Goal: Task Accomplishment & Management: Use online tool/utility

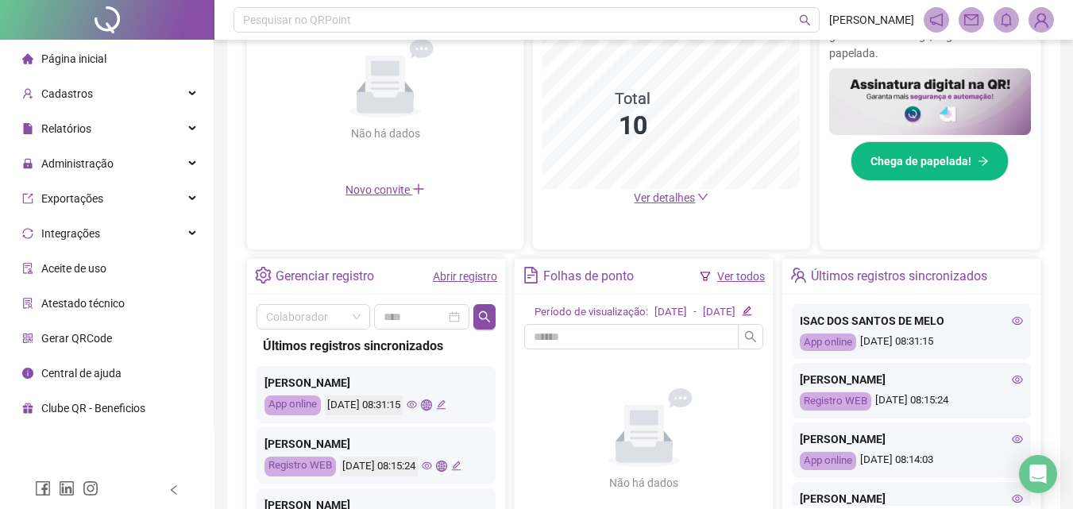
scroll to position [238, 0]
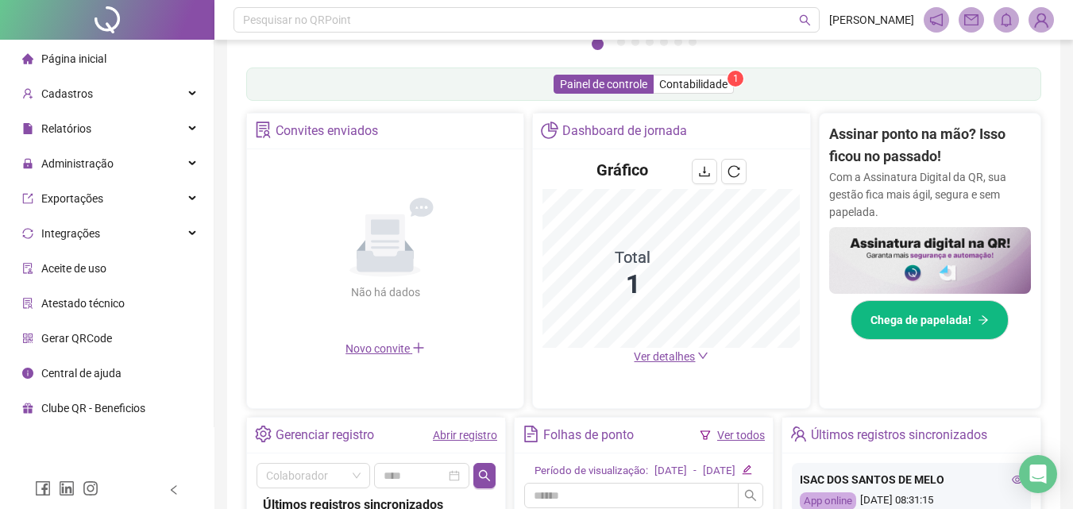
click at [667, 363] on span "Ver detalhes" at bounding box center [664, 356] width 61 height 13
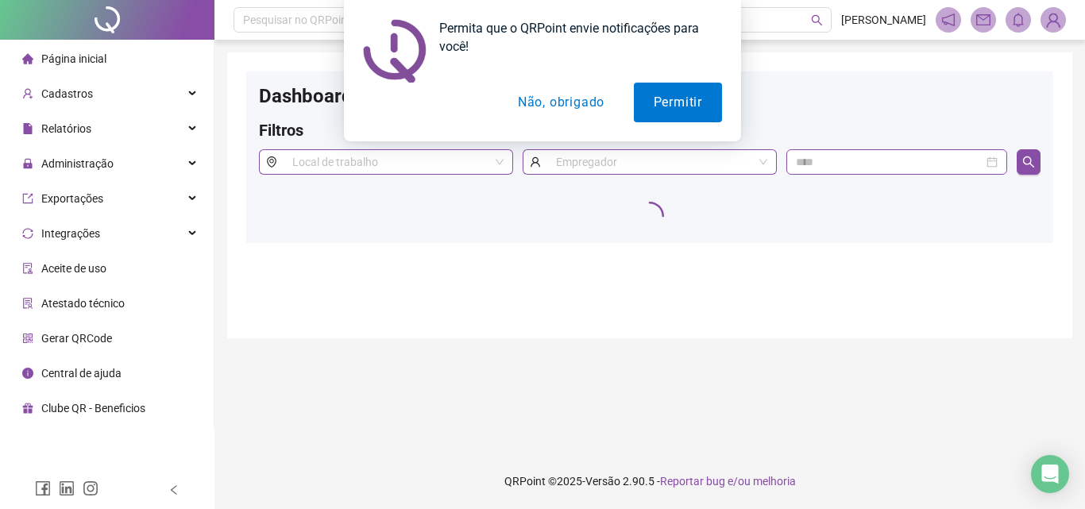
click at [560, 105] on button "Não, obrigado" at bounding box center [561, 103] width 126 height 40
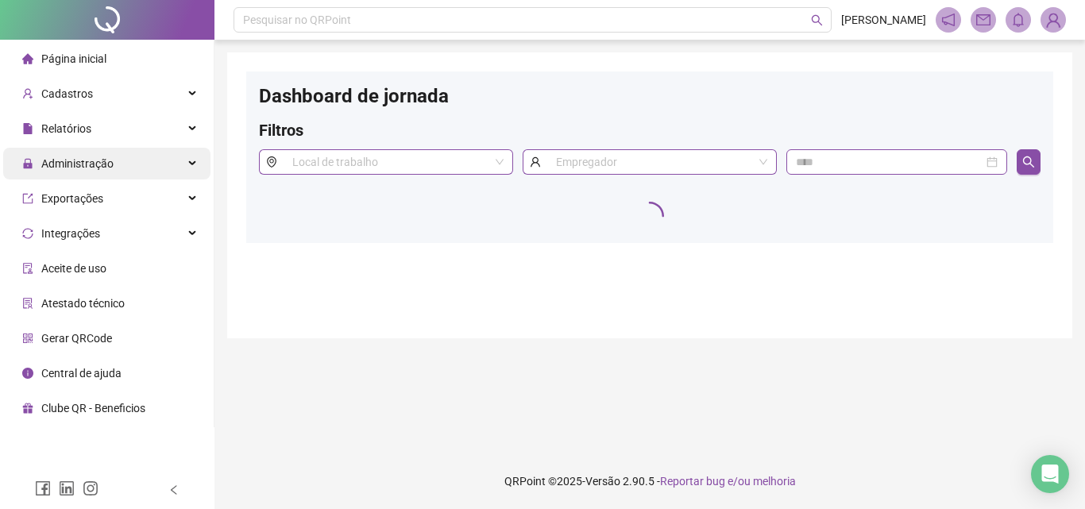
click at [87, 158] on span "Administração" at bounding box center [77, 163] width 72 height 13
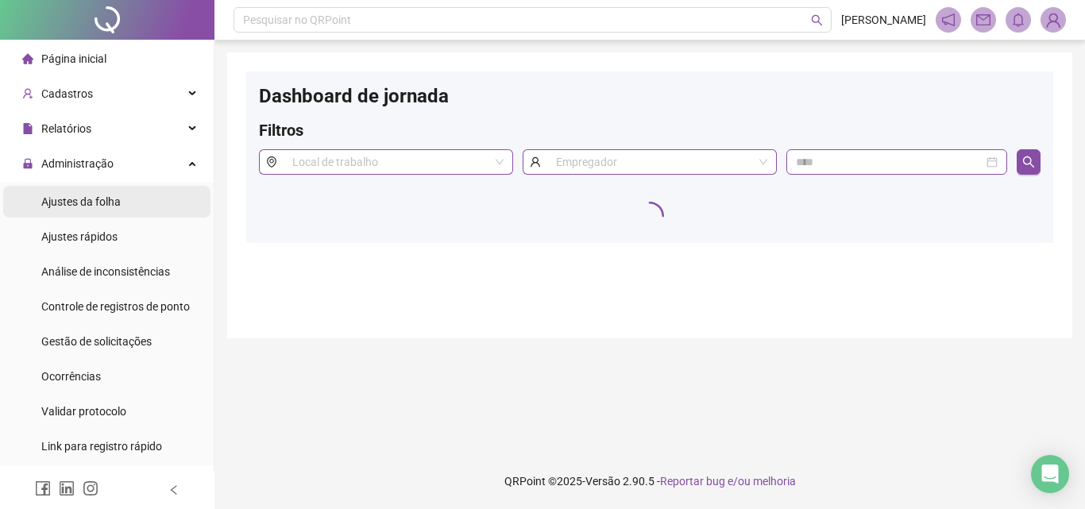
click at [81, 199] on span "Ajustes da folha" at bounding box center [80, 201] width 79 height 13
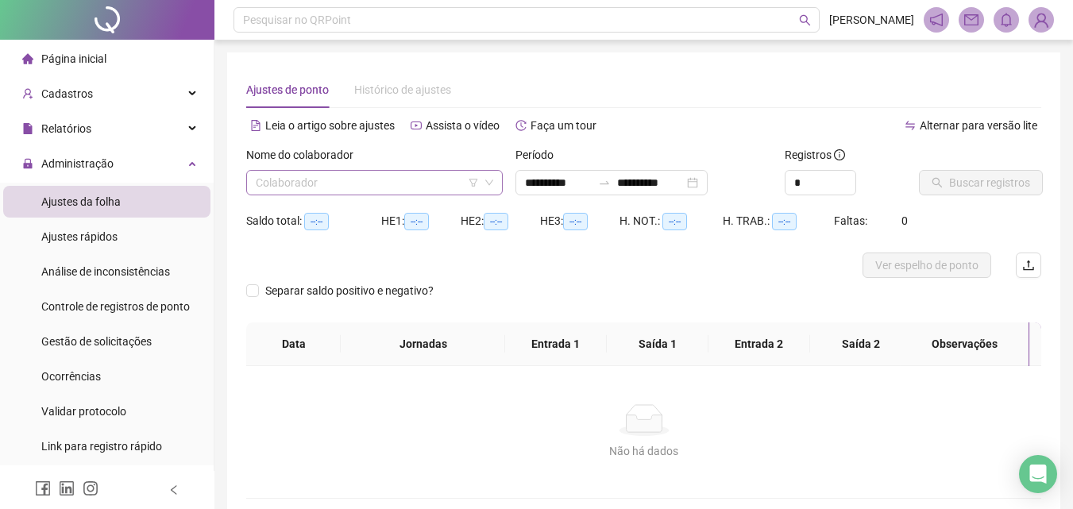
type input "**********"
click at [369, 179] on input "search" at bounding box center [367, 183] width 223 height 24
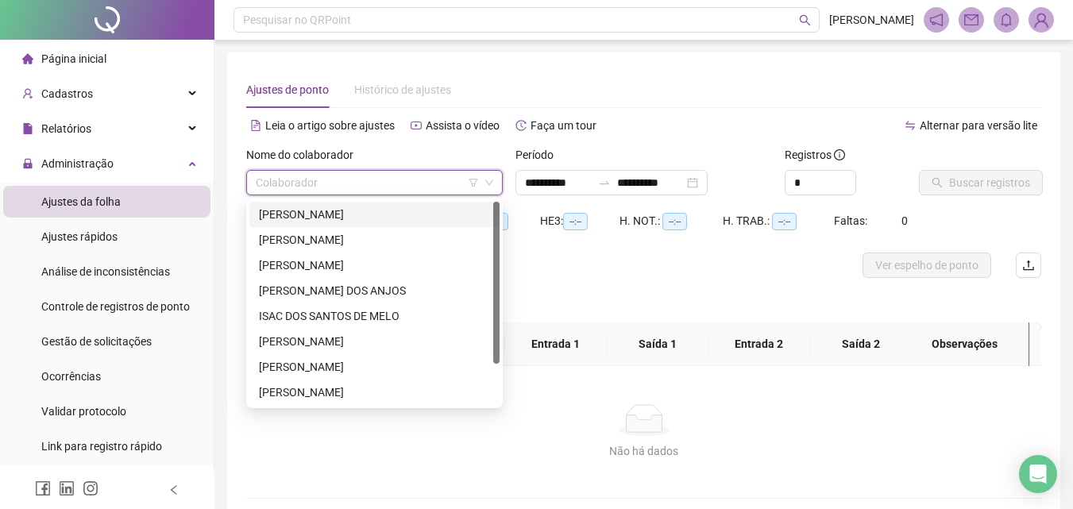
click at [326, 211] on div "[PERSON_NAME]" at bounding box center [374, 214] width 231 height 17
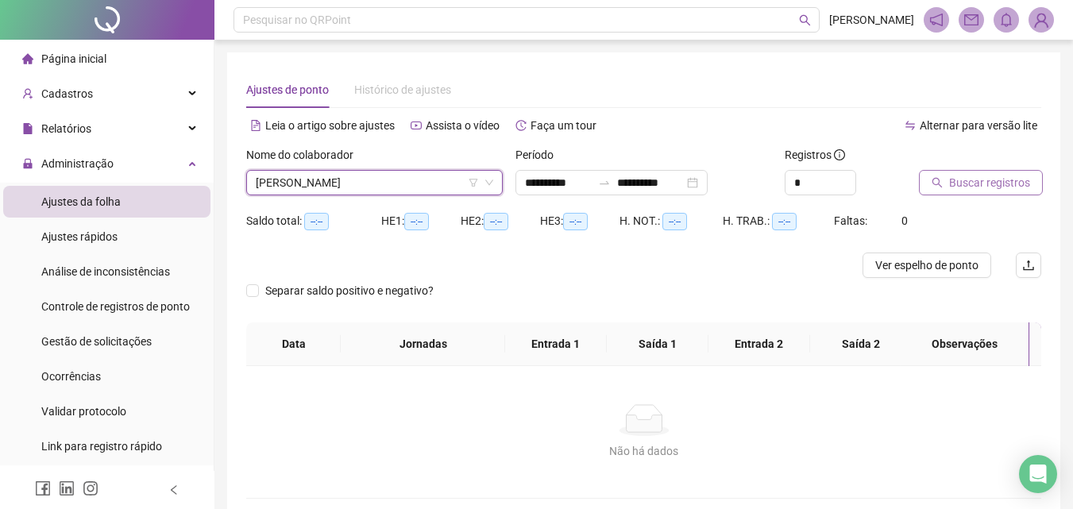
click at [985, 184] on span "Buscar registros" at bounding box center [989, 182] width 81 height 17
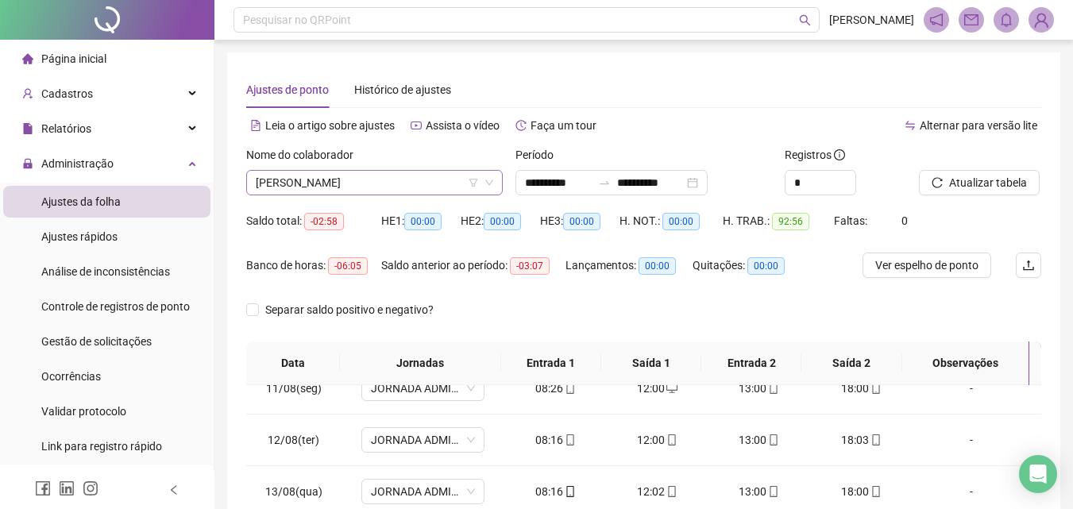
click at [279, 180] on span "[PERSON_NAME]" at bounding box center [375, 183] width 238 height 24
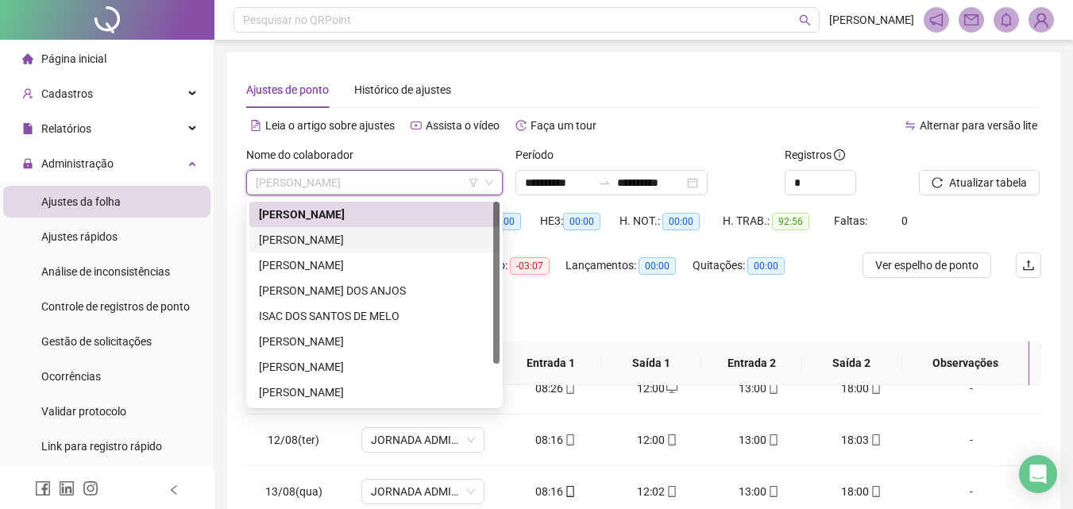
click at [302, 236] on div "[PERSON_NAME]" at bounding box center [374, 239] width 231 height 17
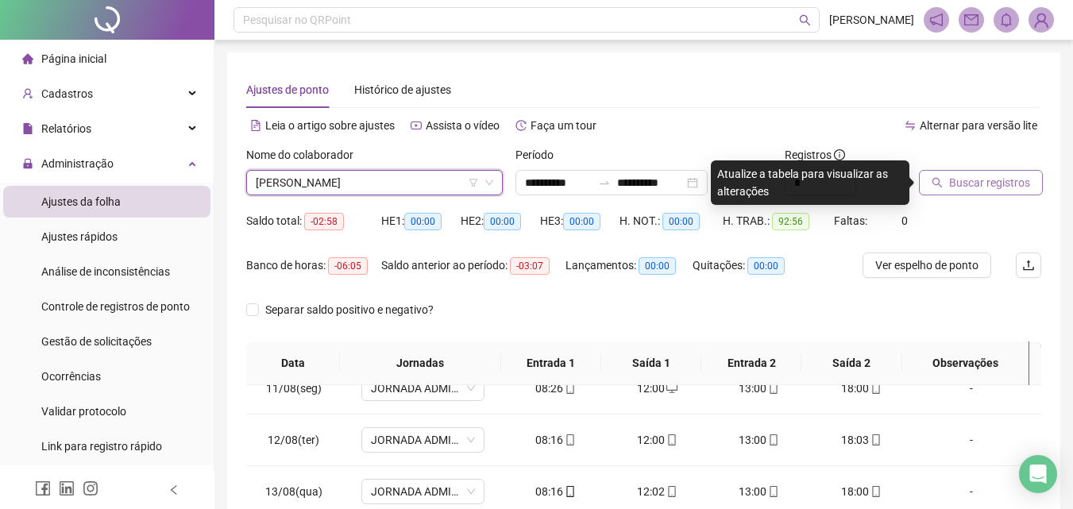
click at [1021, 183] on span "Buscar registros" at bounding box center [989, 182] width 81 height 17
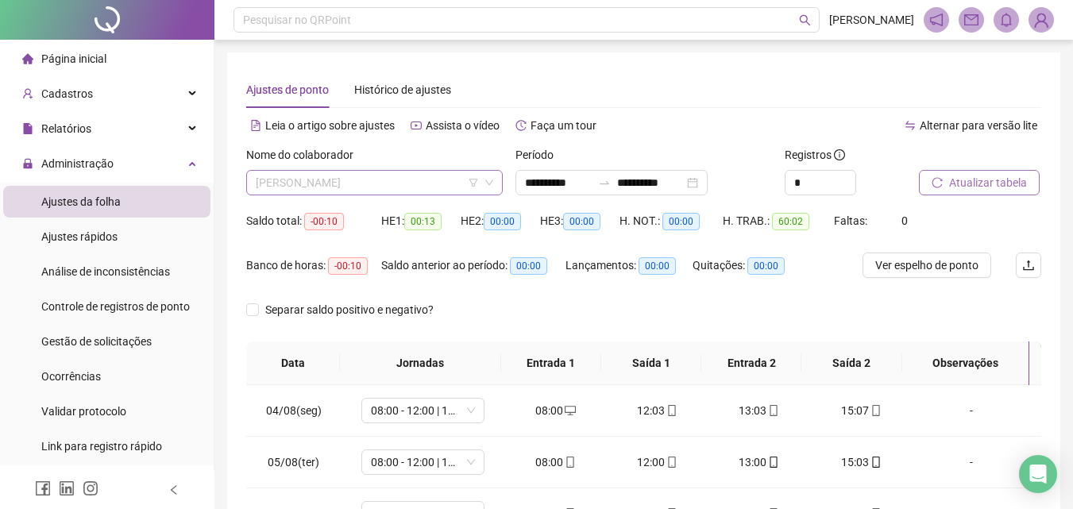
click at [319, 180] on span "[PERSON_NAME]" at bounding box center [375, 183] width 238 height 24
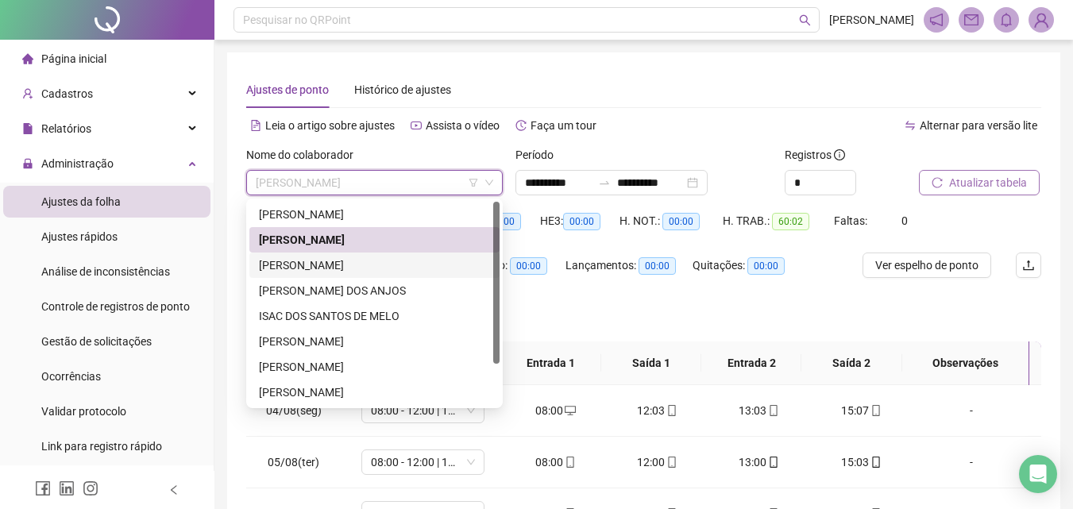
click at [306, 261] on div "[PERSON_NAME]" at bounding box center [374, 265] width 231 height 17
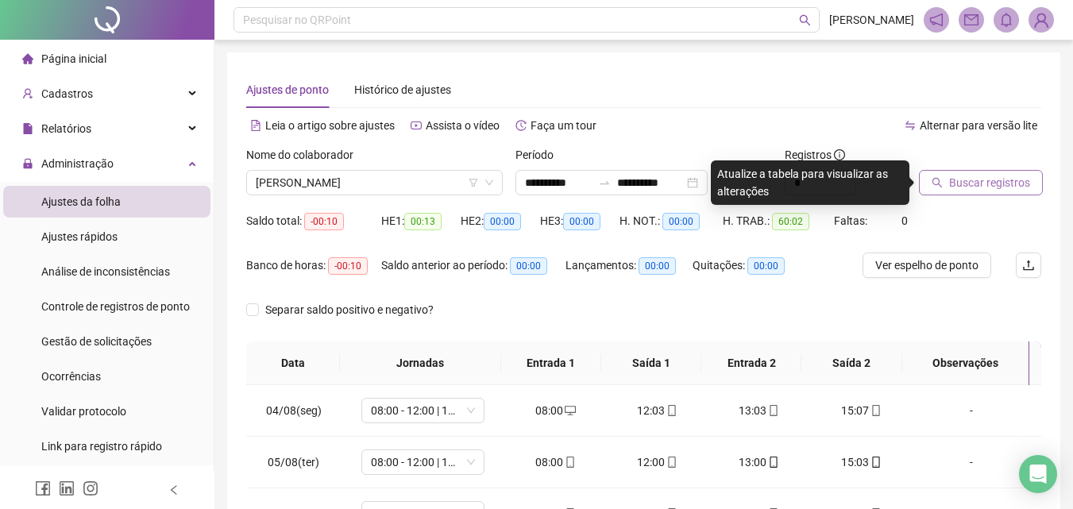
click at [978, 187] on span "Buscar registros" at bounding box center [989, 182] width 81 height 17
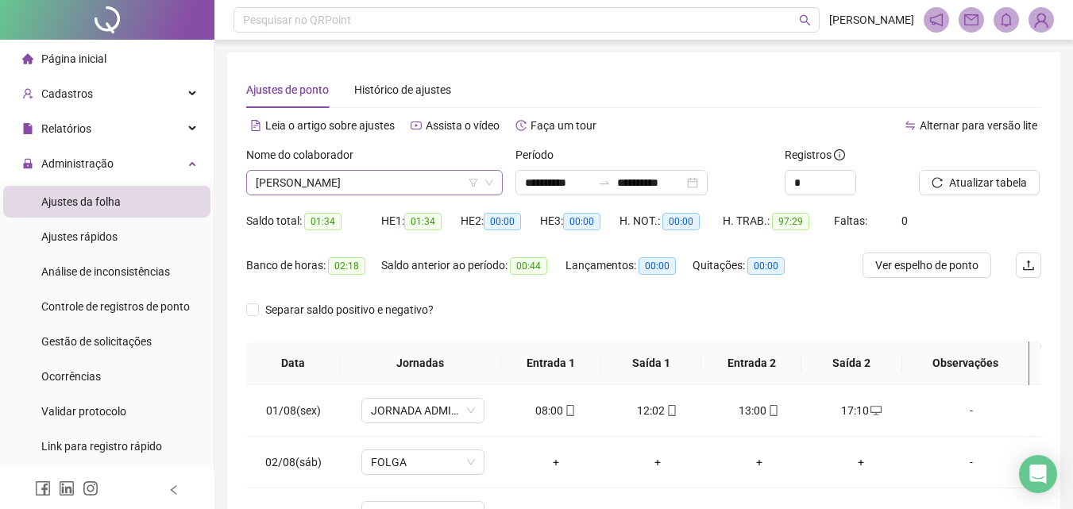
click at [273, 174] on span "[PERSON_NAME]" at bounding box center [375, 183] width 238 height 24
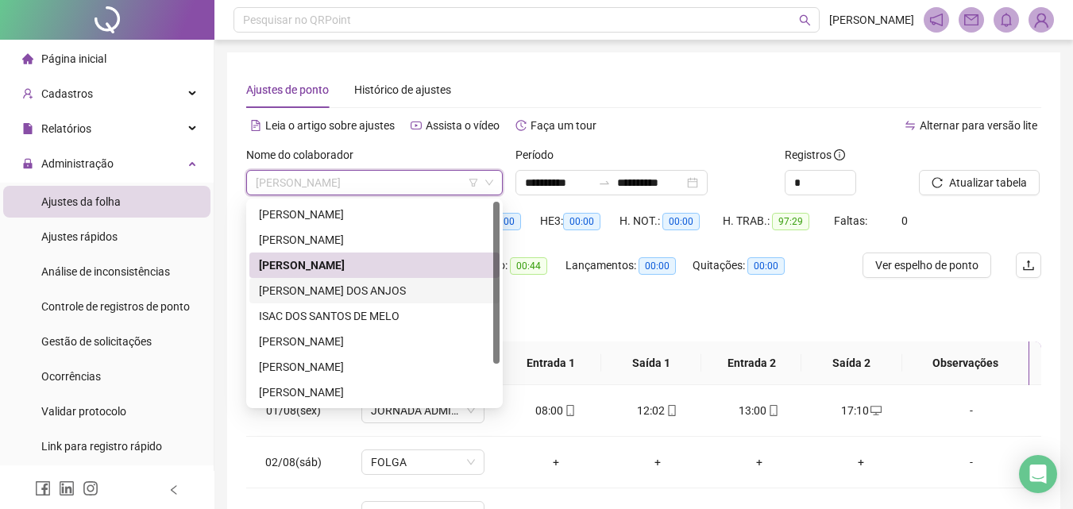
click at [270, 296] on div "[PERSON_NAME] DOS ANJOS" at bounding box center [374, 290] width 231 height 17
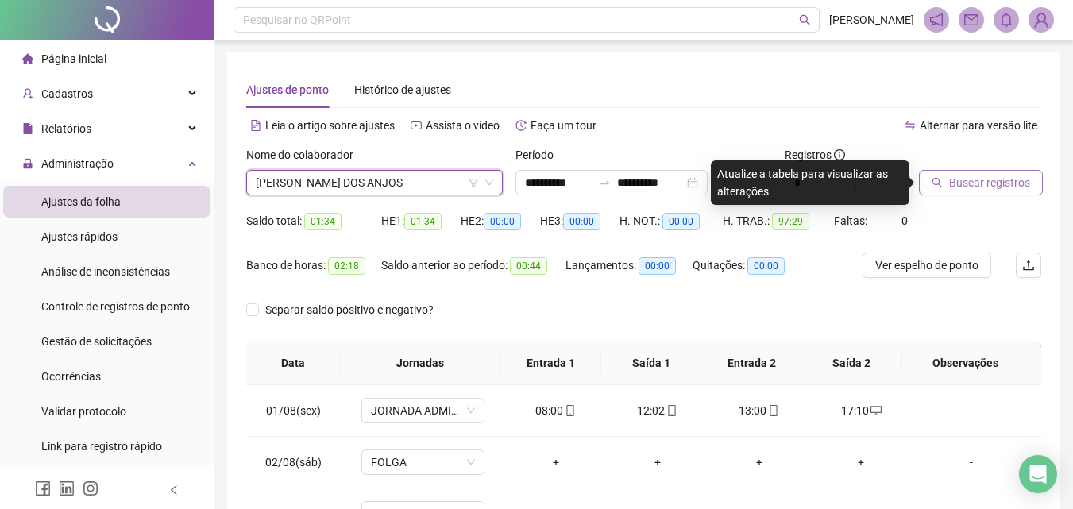
click at [995, 173] on button "Buscar registros" at bounding box center [981, 182] width 124 height 25
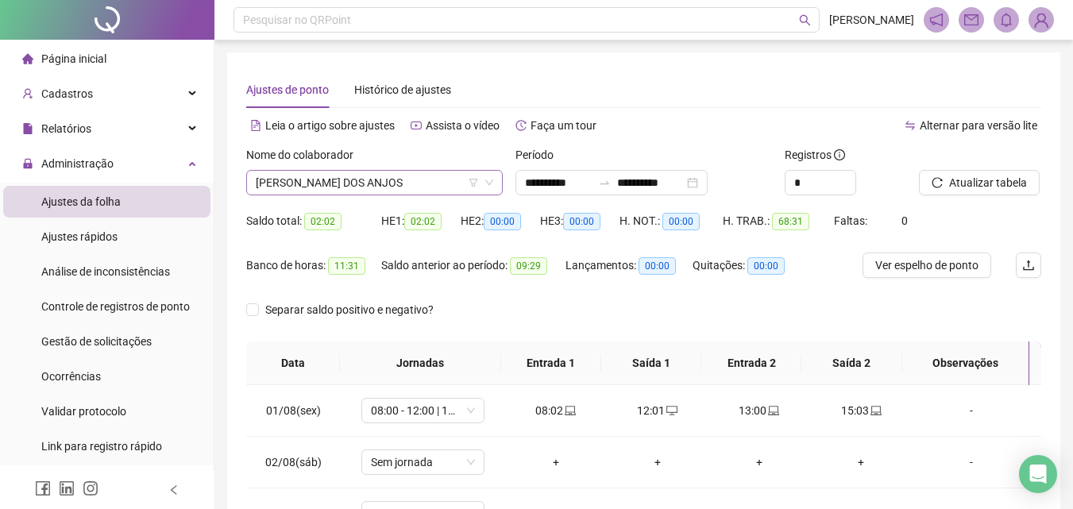
click at [326, 183] on span "[PERSON_NAME] DOS ANJOS" at bounding box center [375, 183] width 238 height 24
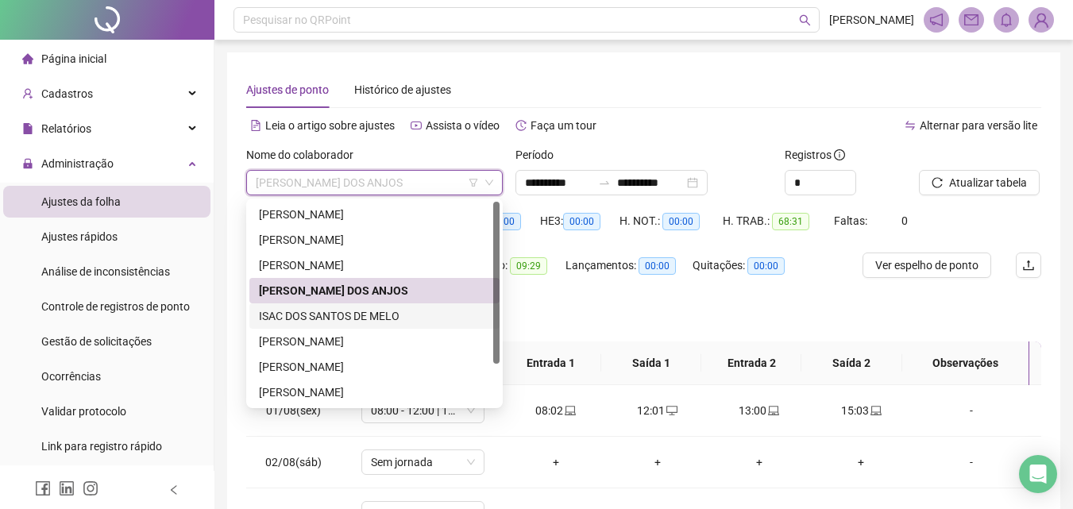
click at [292, 326] on div "ISAC DOS SANTOS DE MELO" at bounding box center [374, 315] width 250 height 25
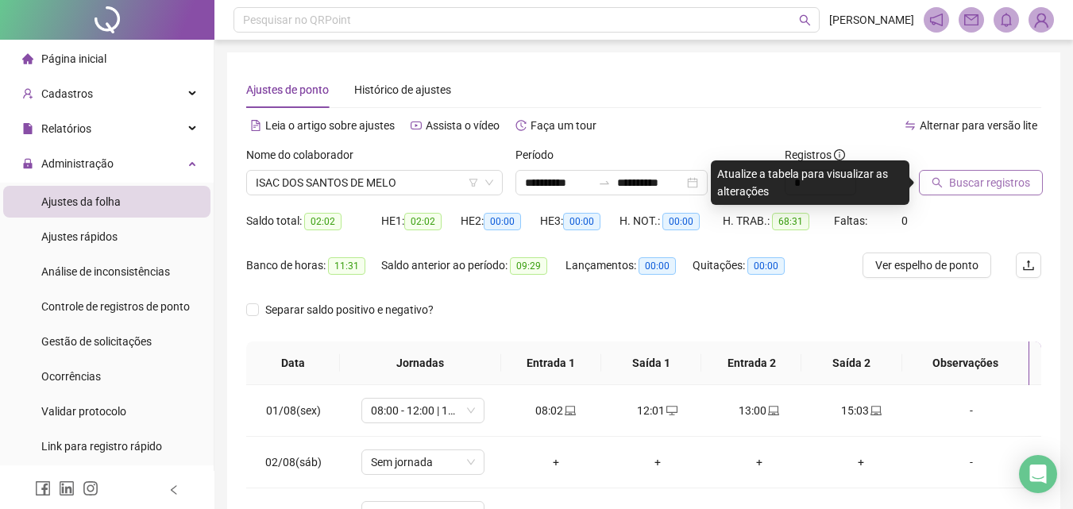
click at [979, 184] on span "Buscar registros" at bounding box center [989, 182] width 81 height 17
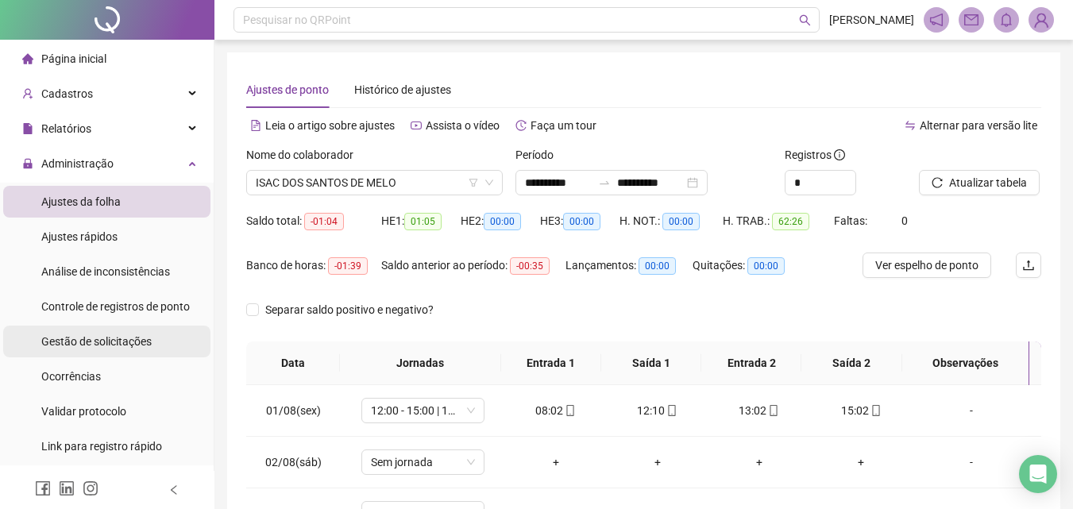
click at [82, 348] on span "Gestão de solicitações" at bounding box center [96, 341] width 110 height 13
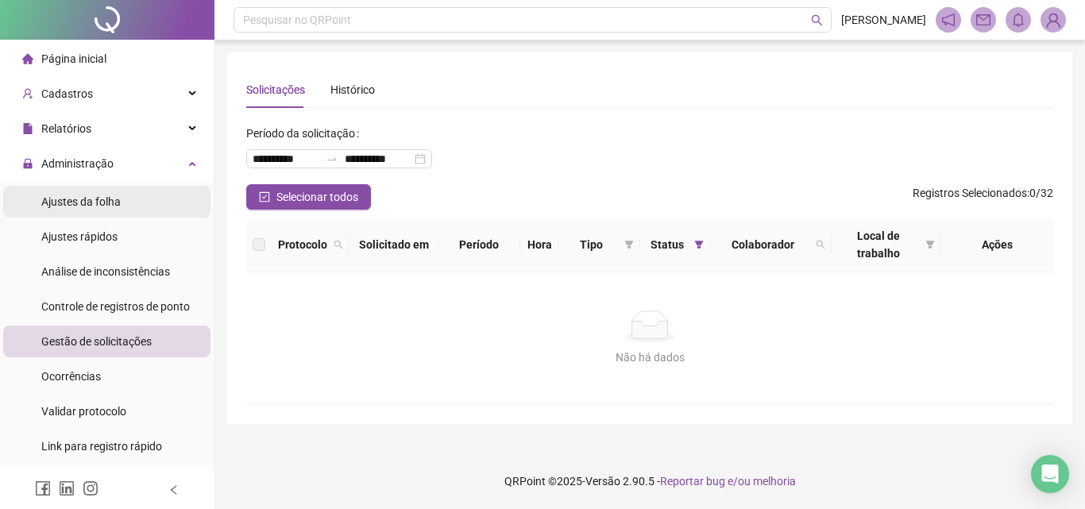
click at [78, 206] on span "Ajustes da folha" at bounding box center [80, 201] width 79 height 13
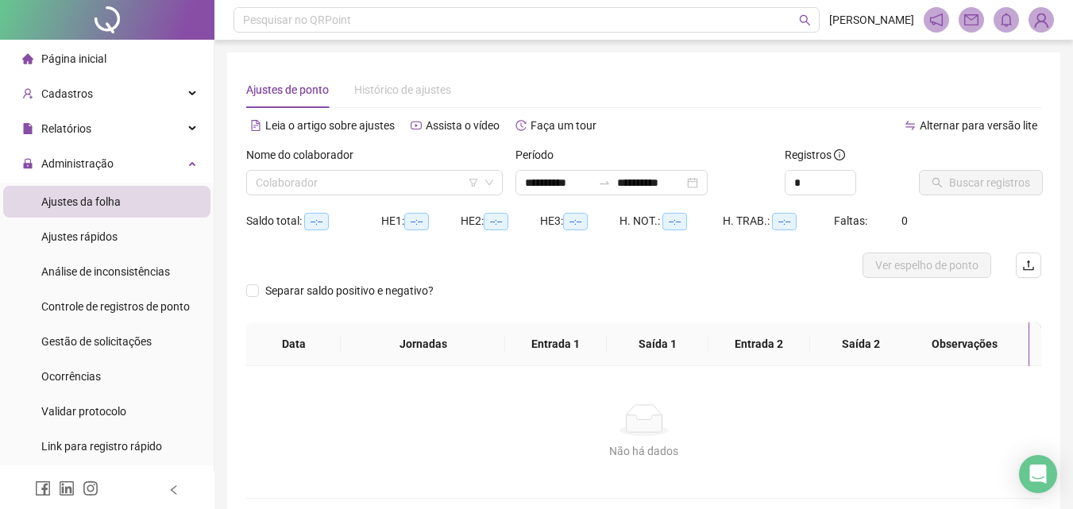
type input "**********"
click at [310, 188] on input "search" at bounding box center [367, 183] width 223 height 24
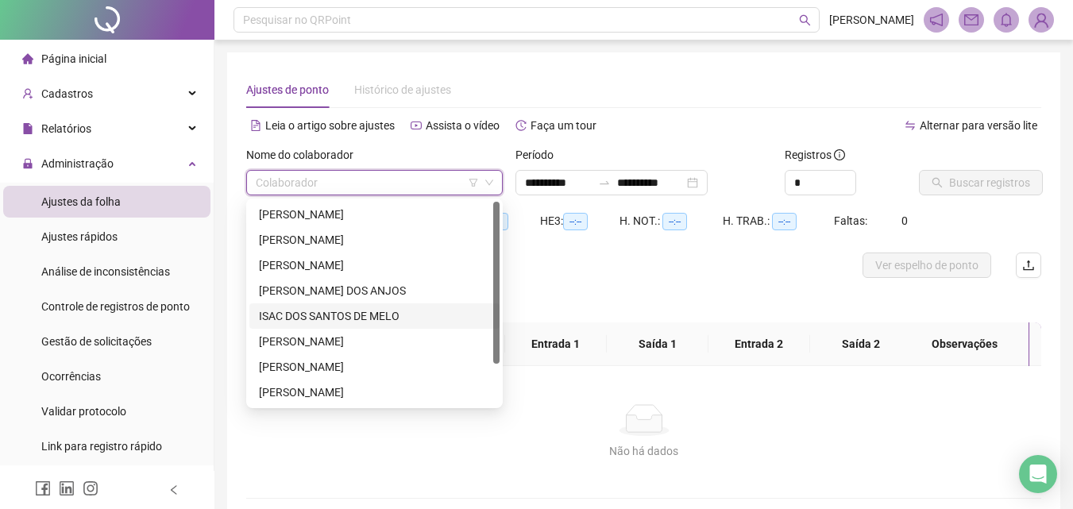
click at [313, 314] on div "ISAC DOS SANTOS DE MELO" at bounding box center [374, 315] width 231 height 17
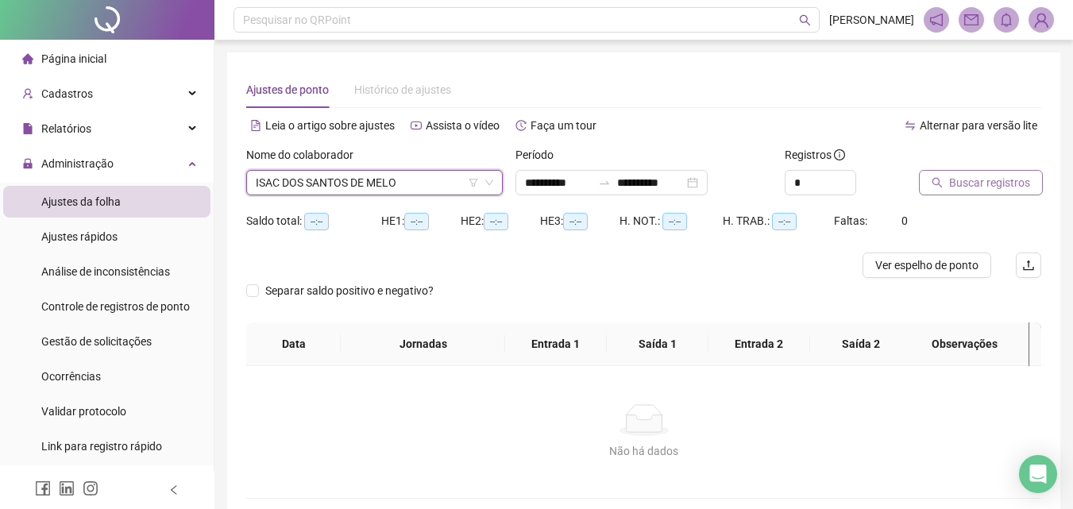
click at [983, 180] on span "Buscar registros" at bounding box center [989, 182] width 81 height 17
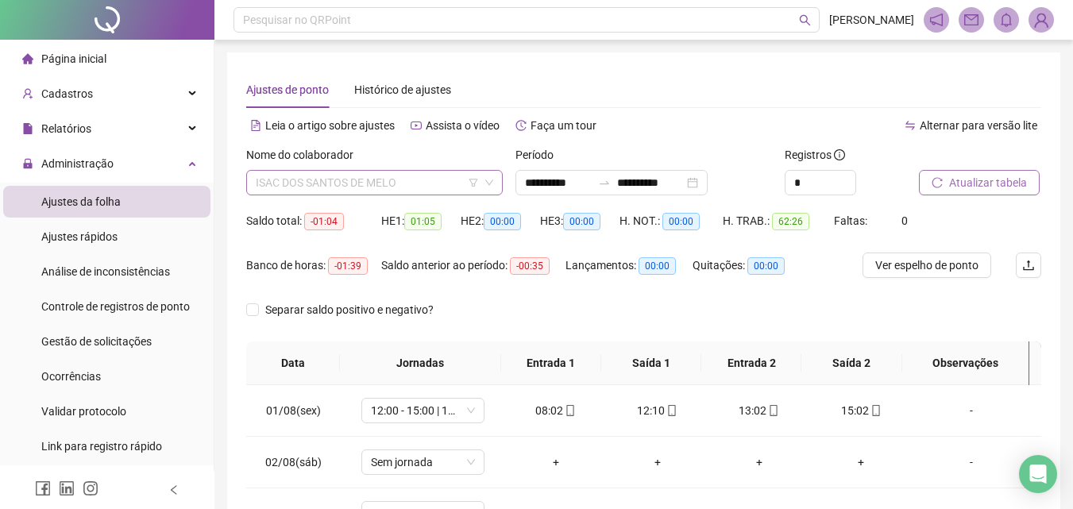
click at [329, 174] on span "ISAC DOS SANTOS DE MELO" at bounding box center [375, 183] width 238 height 24
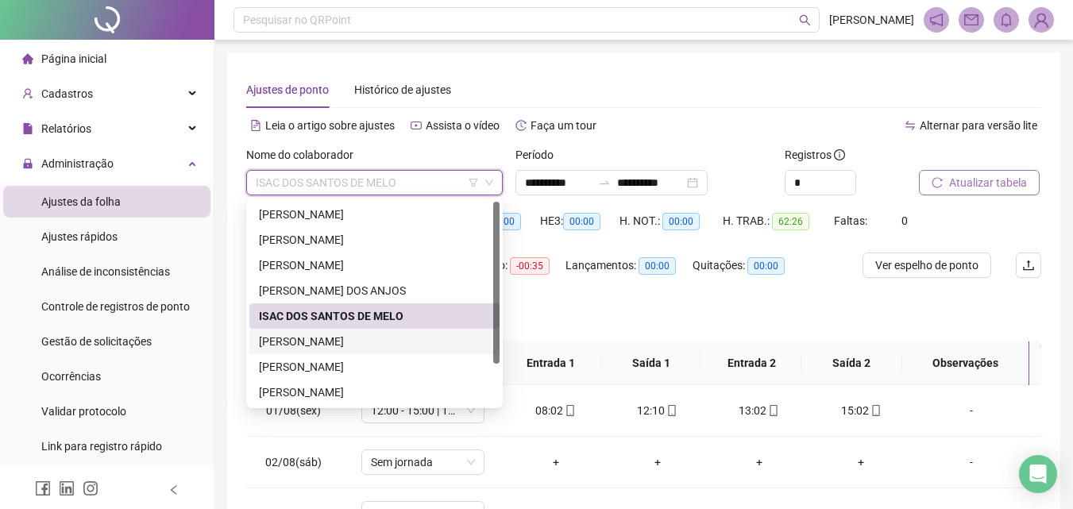
click at [298, 330] on div "[PERSON_NAME]" at bounding box center [374, 341] width 250 height 25
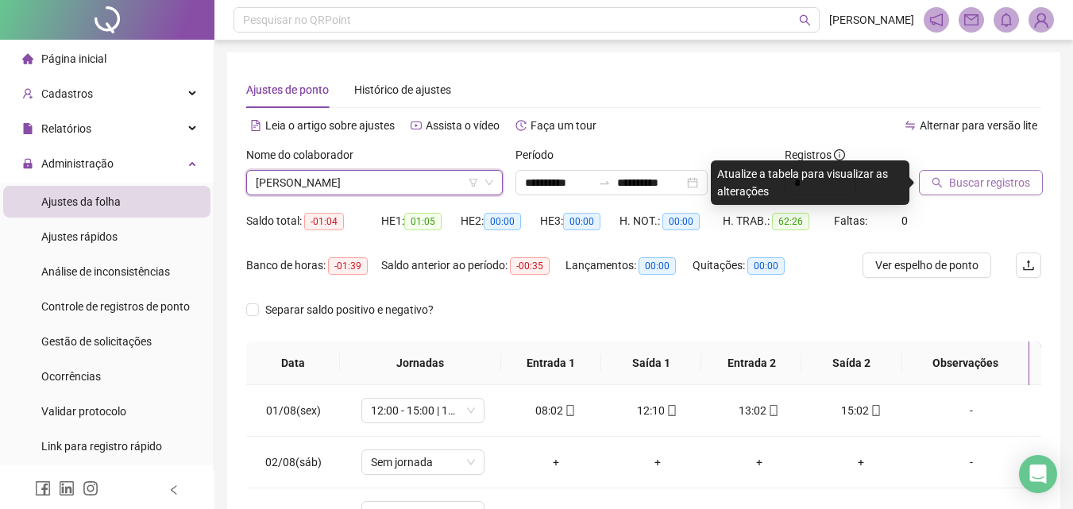
click at [987, 184] on span "Buscar registros" at bounding box center [989, 182] width 81 height 17
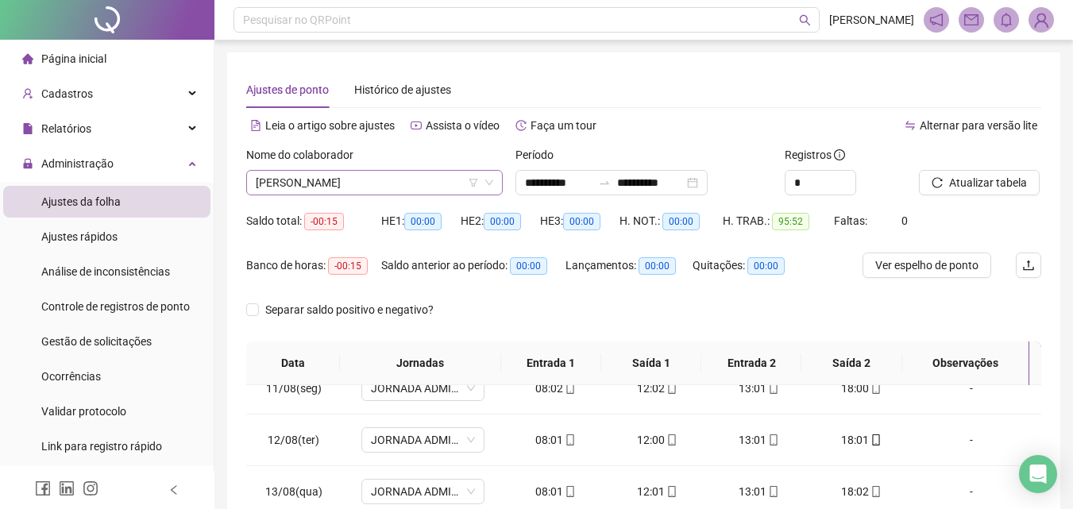
click at [372, 187] on span "[PERSON_NAME]" at bounding box center [375, 183] width 238 height 24
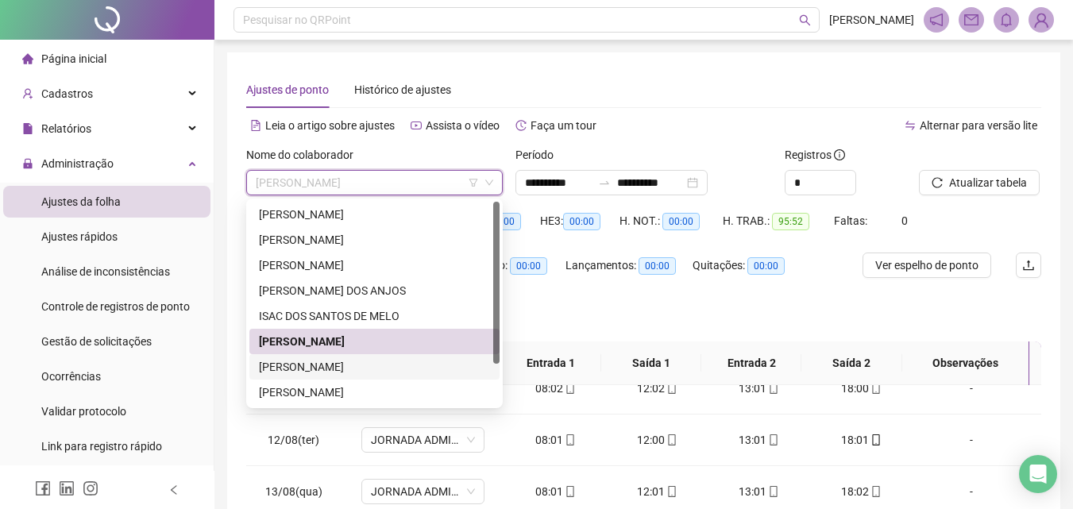
click at [301, 361] on div "[PERSON_NAME]" at bounding box center [374, 366] width 231 height 17
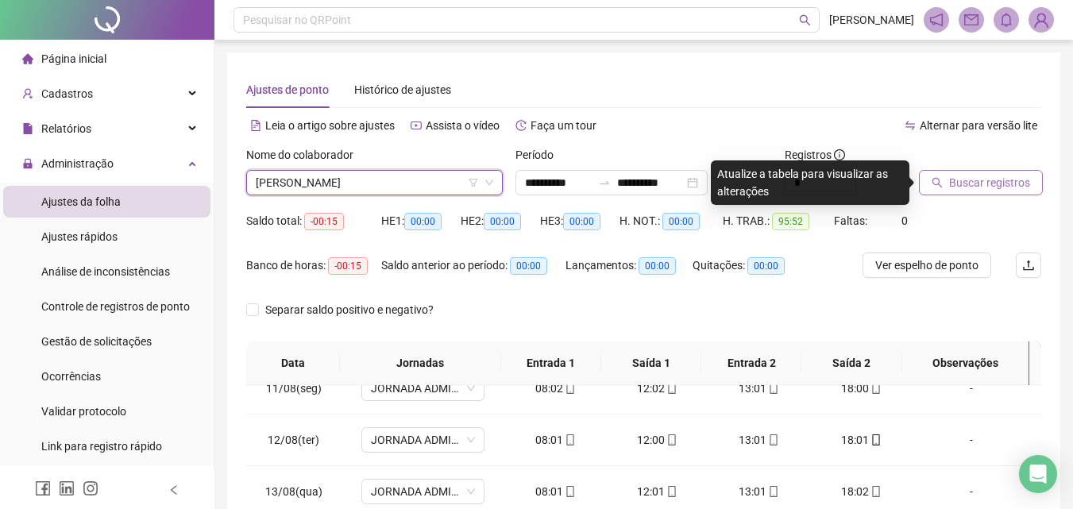
click at [979, 180] on span "Buscar registros" at bounding box center [989, 182] width 81 height 17
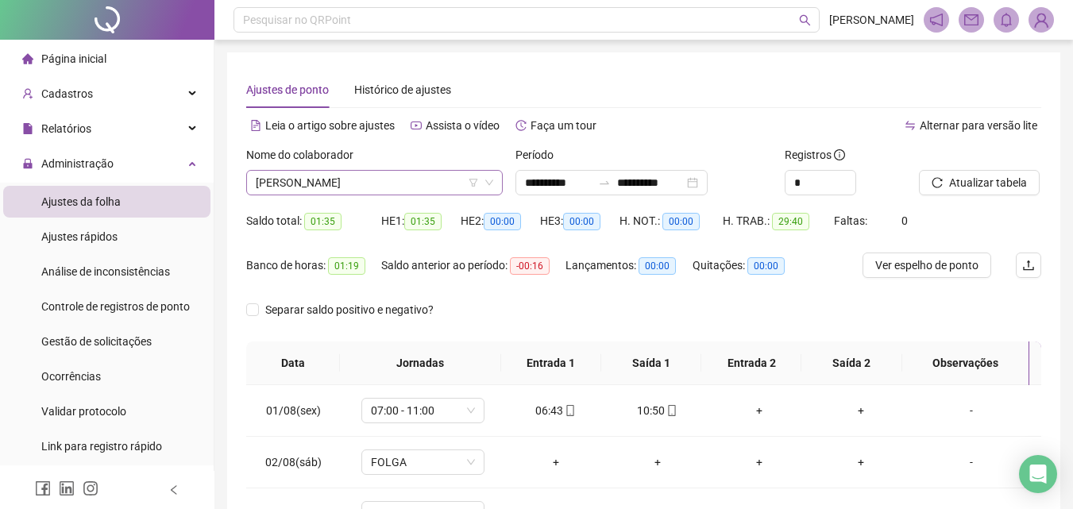
click at [326, 190] on span "[PERSON_NAME]" at bounding box center [375, 183] width 238 height 24
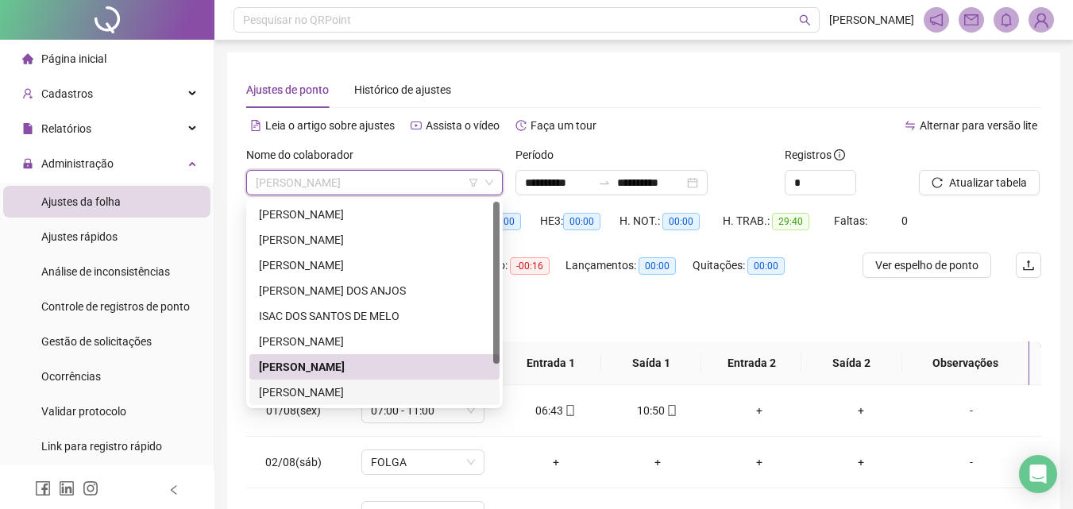
click at [284, 389] on div "[PERSON_NAME]" at bounding box center [374, 392] width 231 height 17
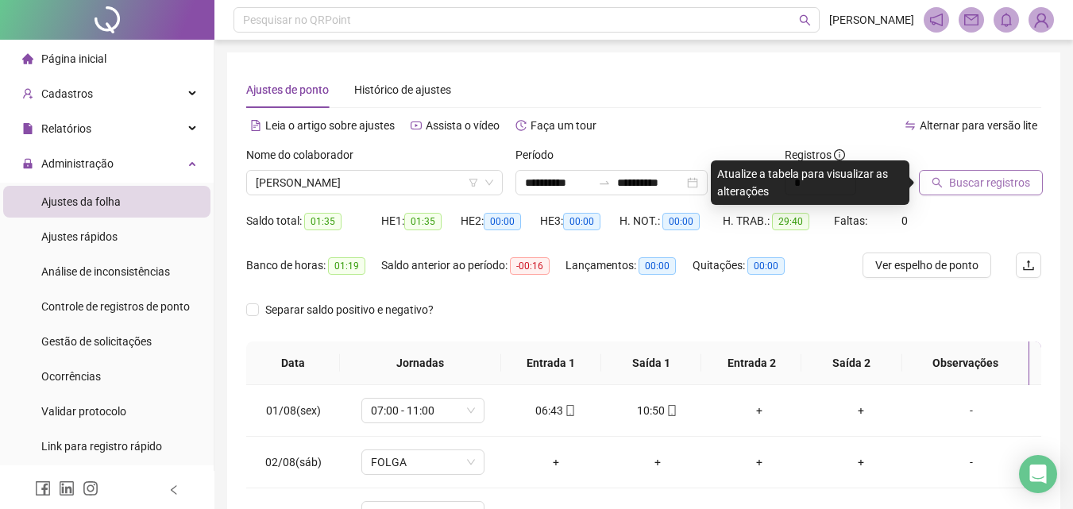
click at [976, 187] on span "Buscar registros" at bounding box center [989, 182] width 81 height 17
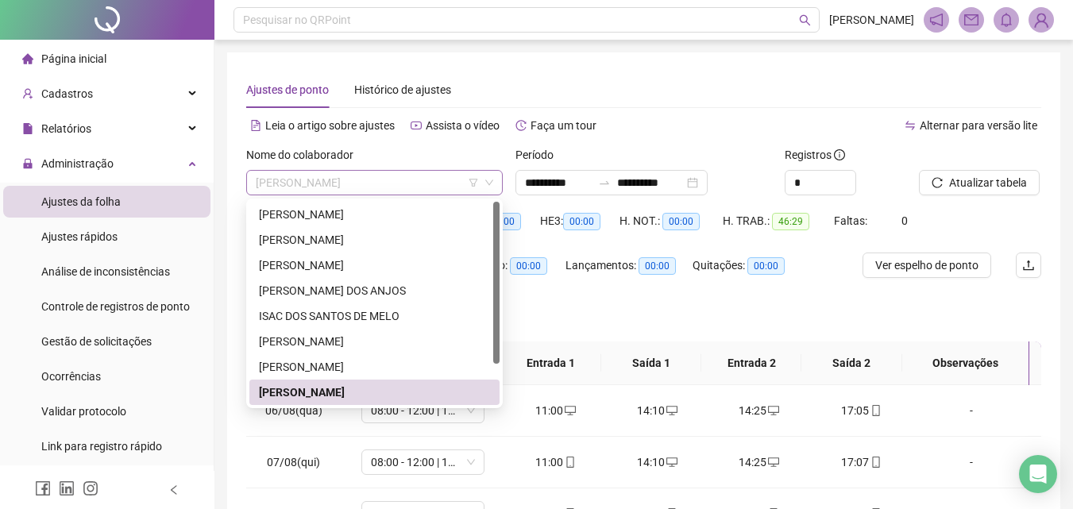
click at [354, 179] on span "[PERSON_NAME]" at bounding box center [375, 183] width 238 height 24
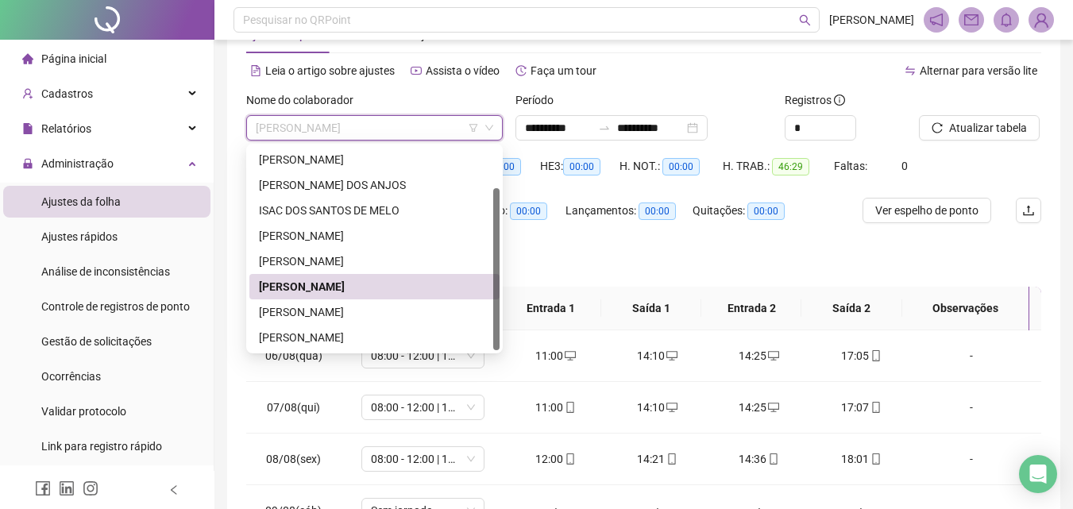
scroll to position [79, 0]
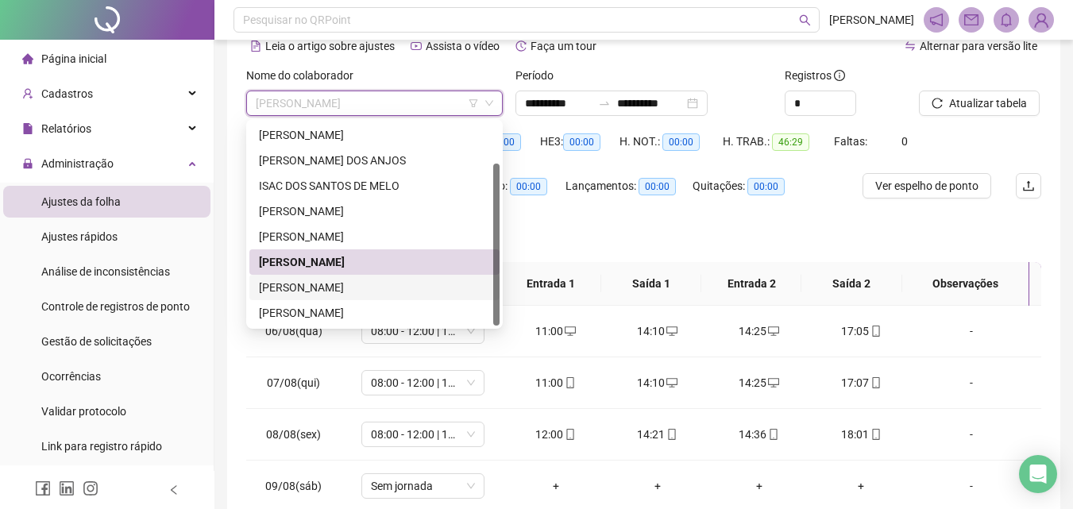
click at [321, 284] on div "[PERSON_NAME]" at bounding box center [374, 287] width 231 height 17
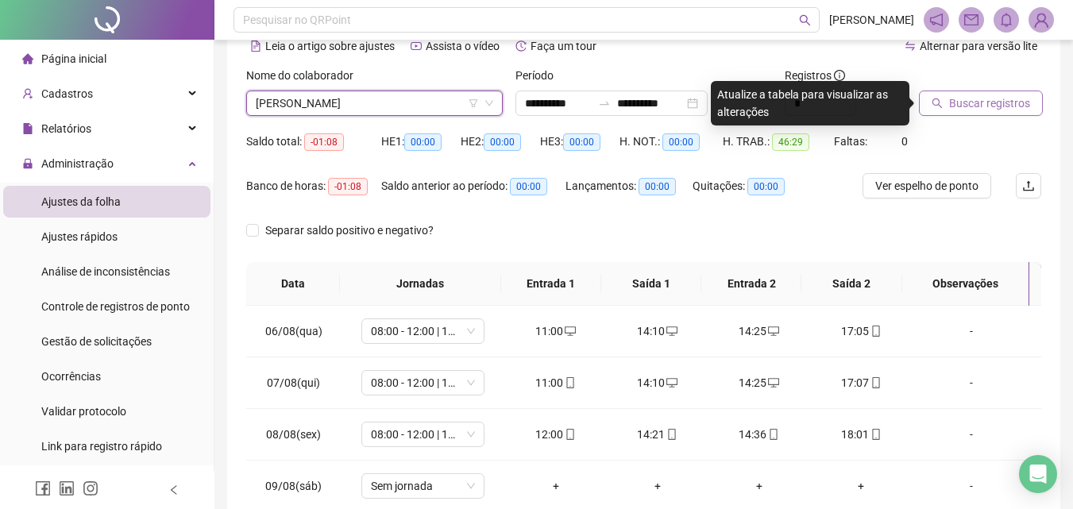
click at [1015, 95] on button "Buscar registros" at bounding box center [981, 103] width 124 height 25
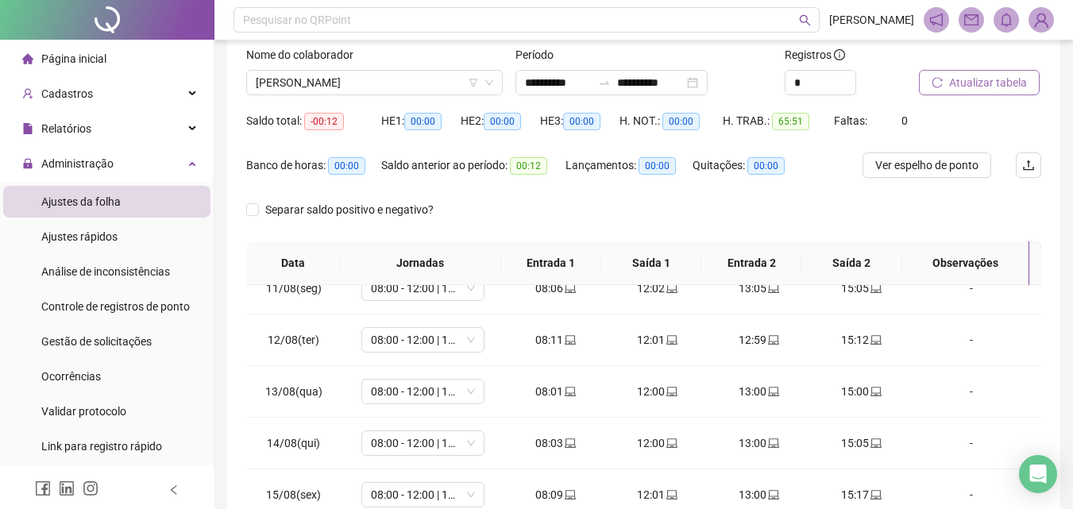
scroll to position [0, 0]
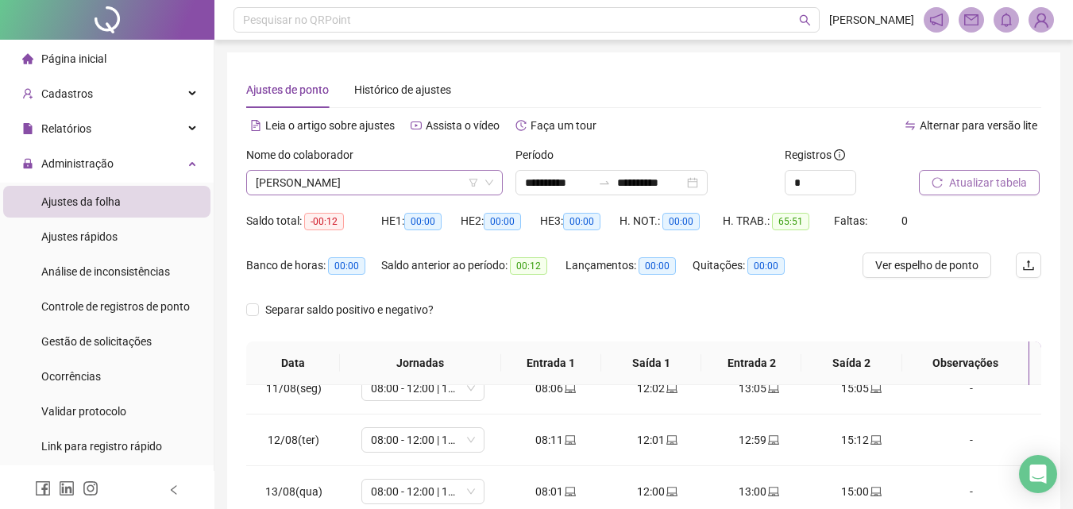
click at [299, 183] on span "[PERSON_NAME]" at bounding box center [375, 183] width 238 height 24
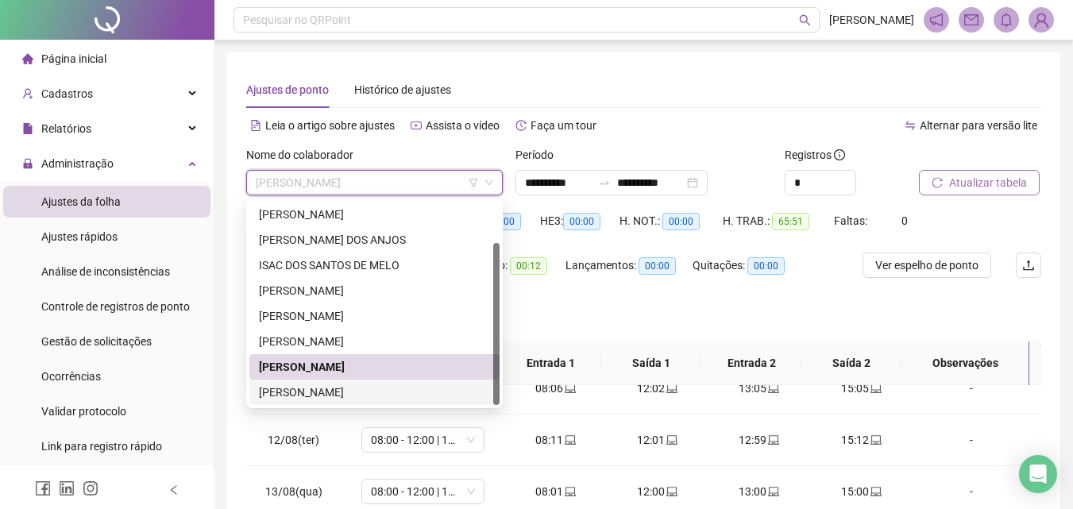
click at [278, 399] on div "[PERSON_NAME]" at bounding box center [374, 392] width 231 height 17
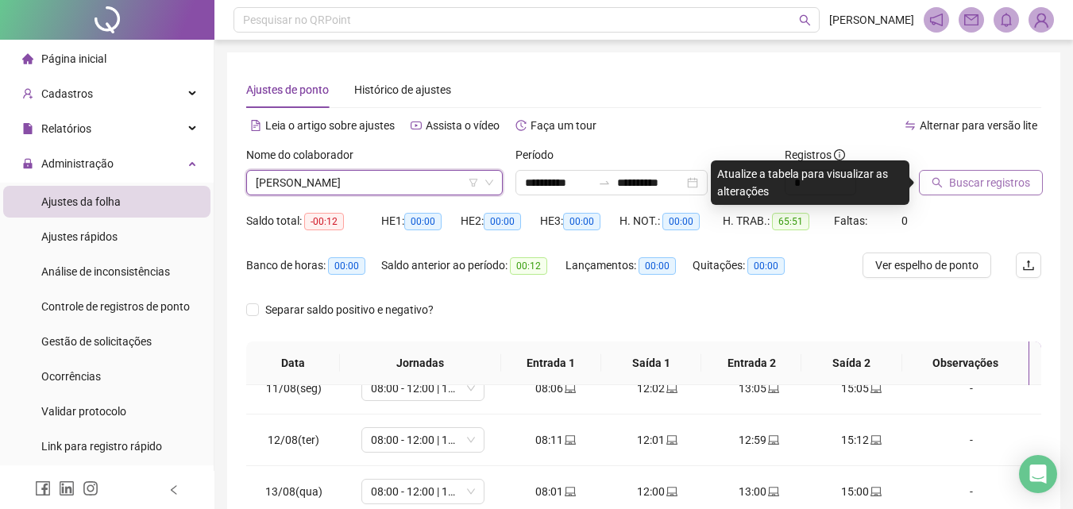
click at [963, 181] on span "Buscar registros" at bounding box center [989, 182] width 81 height 17
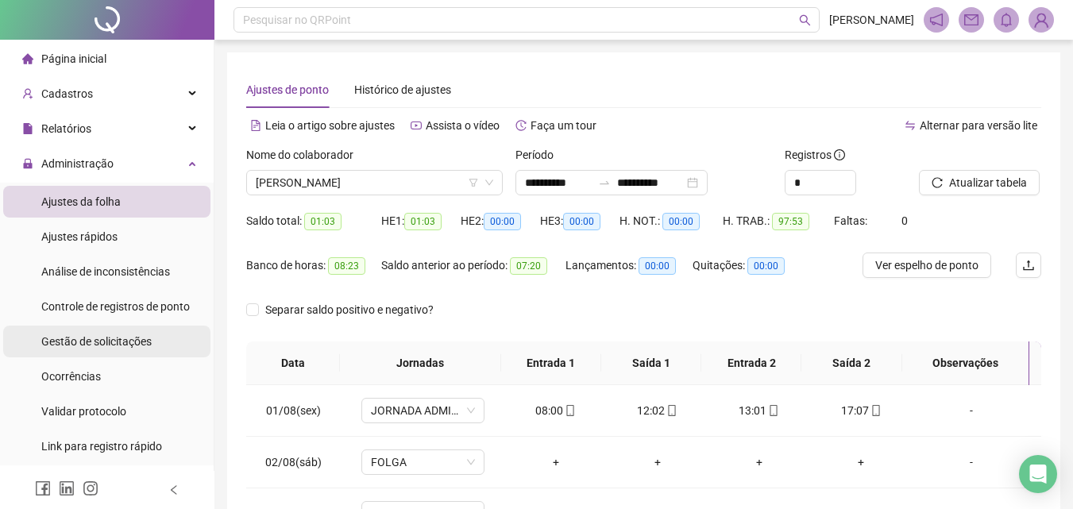
click at [116, 345] on span "Gestão de solicitações" at bounding box center [96, 341] width 110 height 13
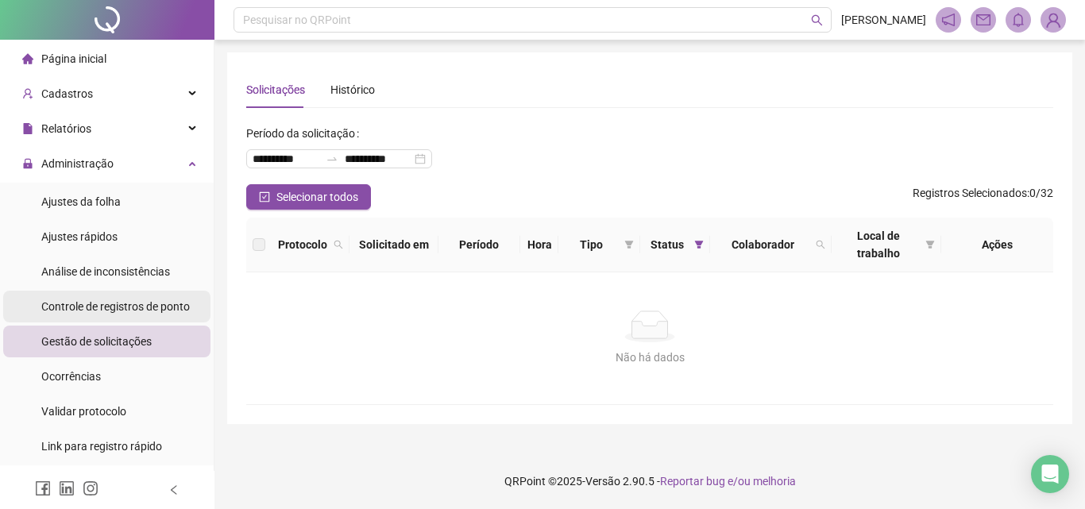
click at [106, 302] on span "Controle de registros de ponto" at bounding box center [115, 306] width 149 height 13
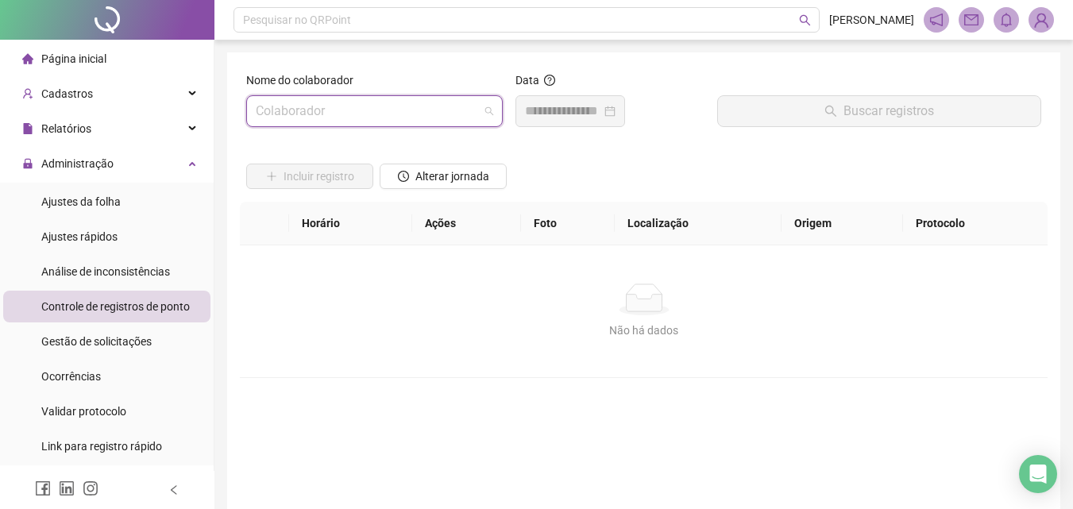
click at [311, 123] on input "search" at bounding box center [367, 111] width 223 height 30
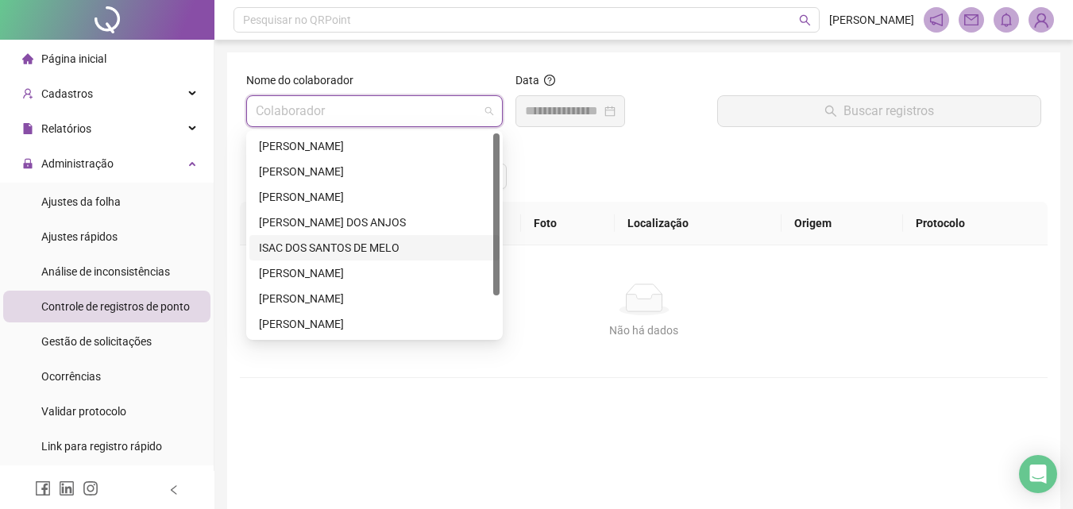
click at [295, 247] on div "ISAC DOS SANTOS DE MELO" at bounding box center [374, 247] width 231 height 17
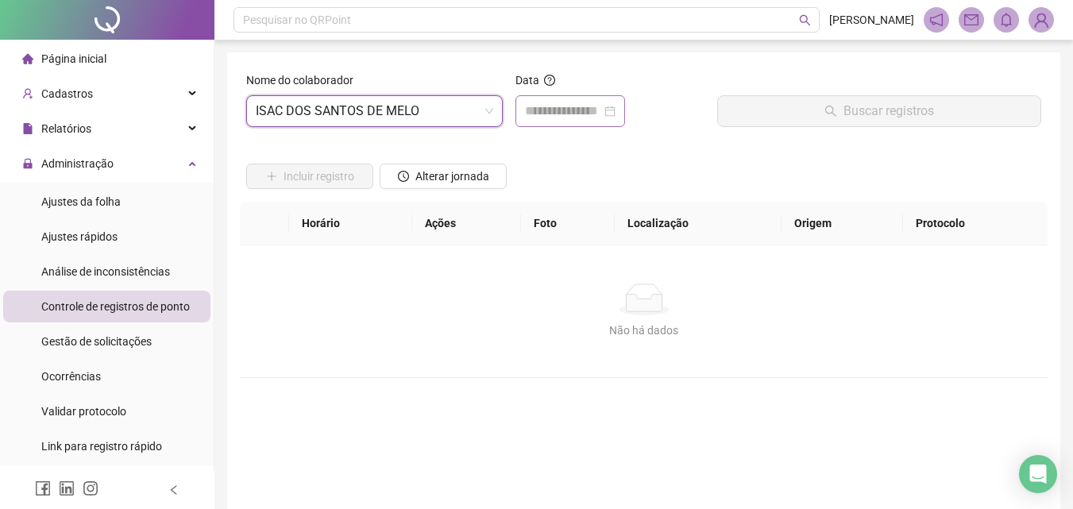
drag, startPoint x: 534, startPoint y: 97, endPoint x: 551, endPoint y: 102, distance: 18.3
click at [535, 97] on div at bounding box center [571, 111] width 110 height 32
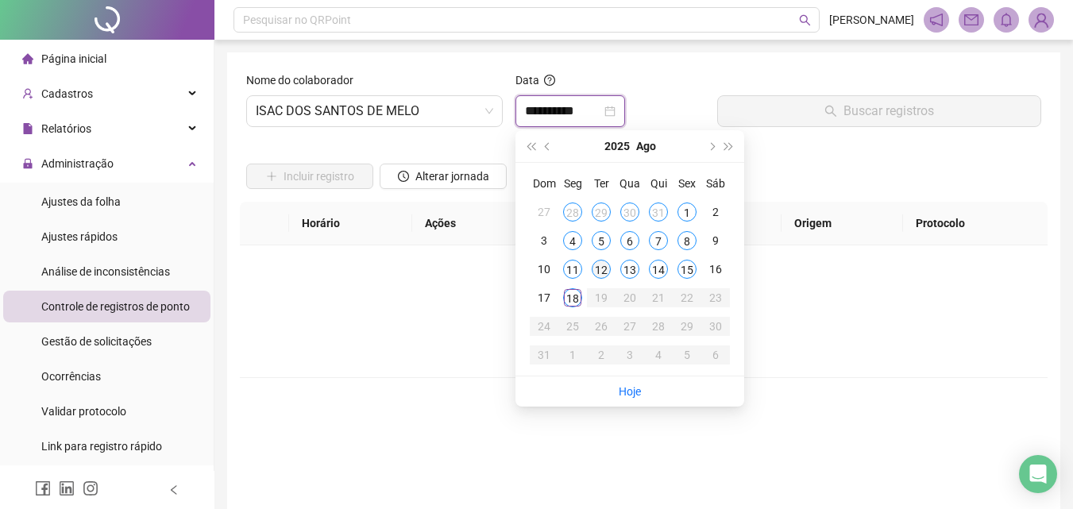
type input "**********"
click at [690, 266] on div "15" at bounding box center [687, 269] width 19 height 19
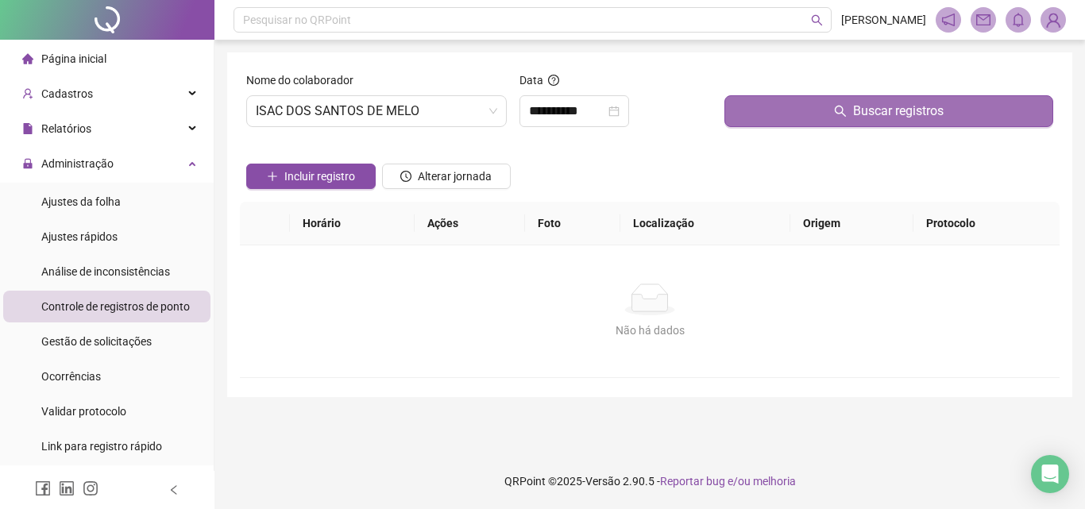
click at [892, 121] on button "Buscar registros" at bounding box center [888, 111] width 329 height 32
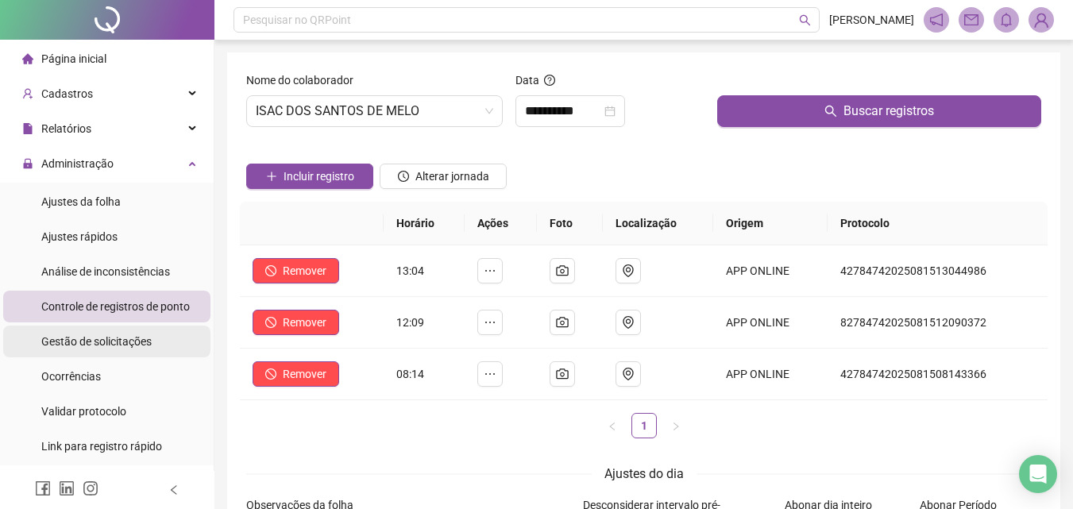
click at [61, 340] on span "Gestão de solicitações" at bounding box center [96, 341] width 110 height 13
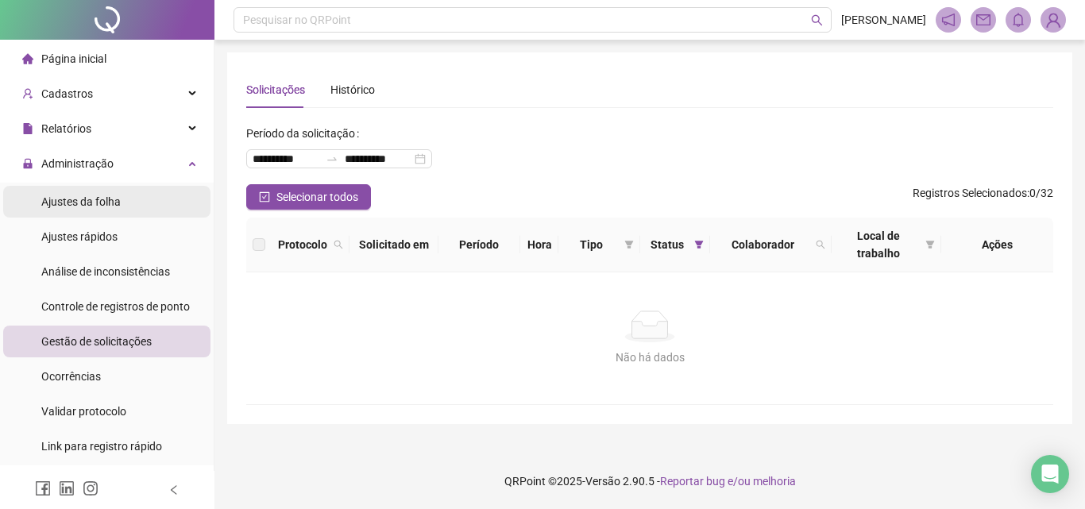
click at [79, 205] on span "Ajustes da folha" at bounding box center [80, 201] width 79 height 13
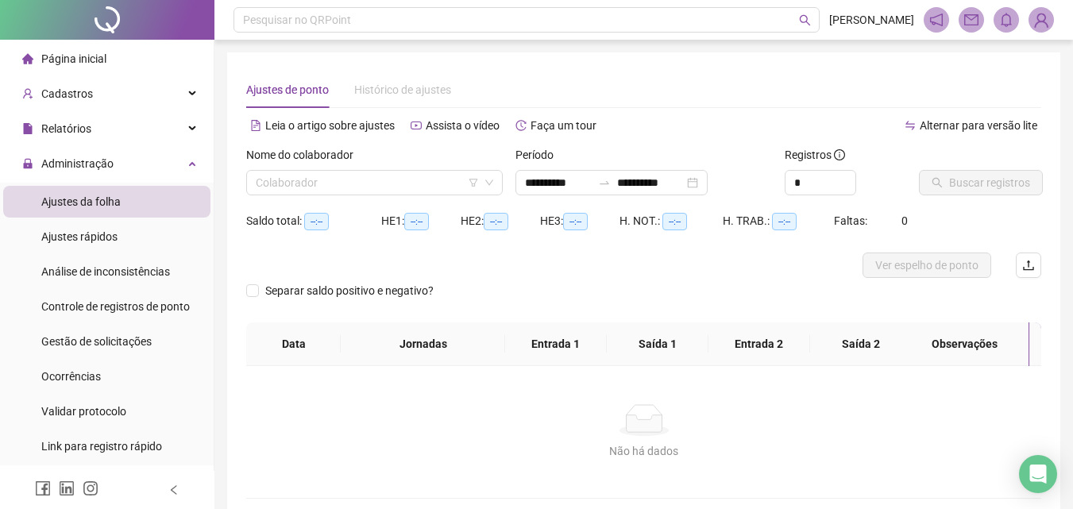
type input "**********"
click at [135, 346] on span "Gestão de solicitações" at bounding box center [96, 341] width 110 height 13
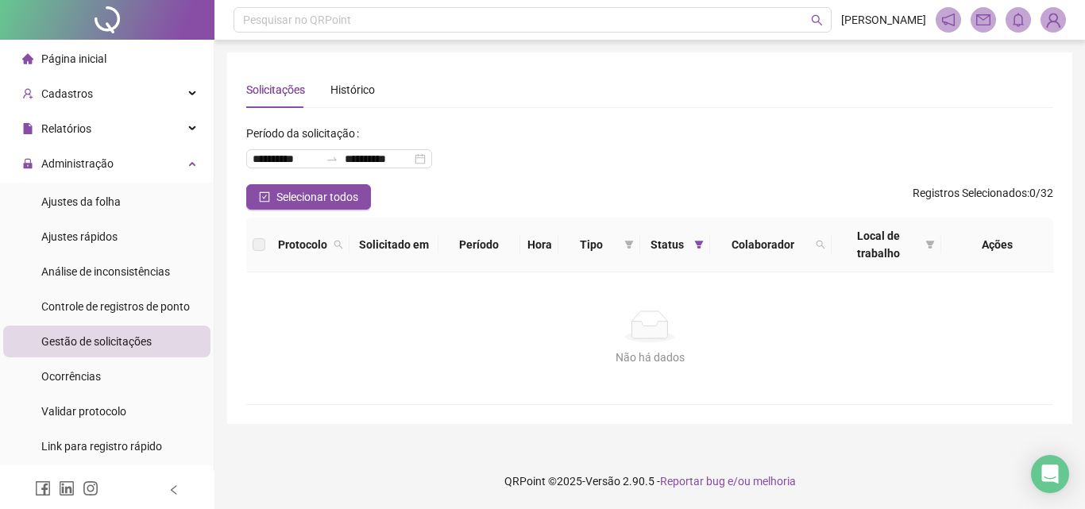
click at [390, 332] on div "Não há dados" at bounding box center [649, 327] width 769 height 32
click at [118, 309] on span "Controle de registros de ponto" at bounding box center [115, 306] width 149 height 13
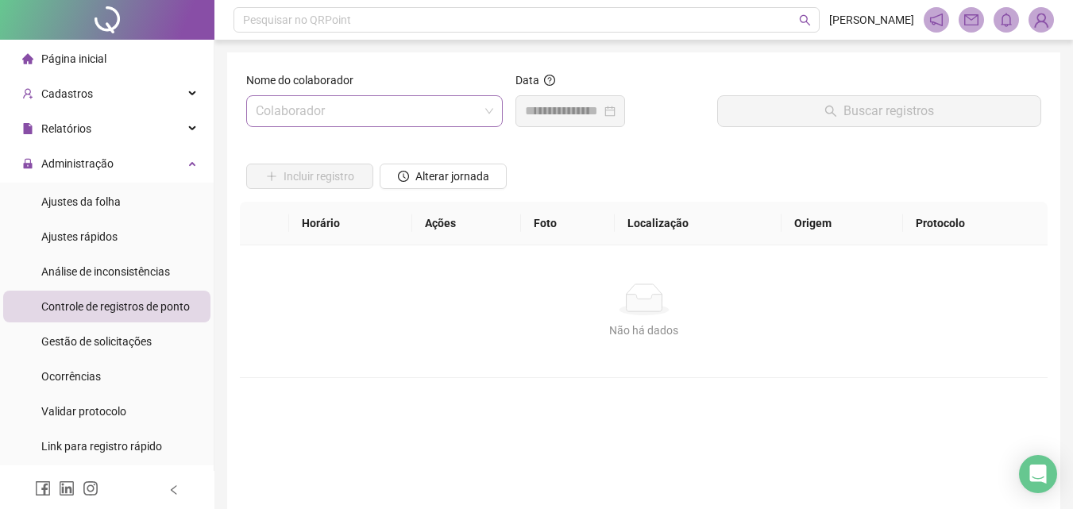
click at [350, 114] on input "search" at bounding box center [367, 111] width 223 height 30
click at [93, 335] on span "Gestão de solicitações" at bounding box center [96, 341] width 110 height 13
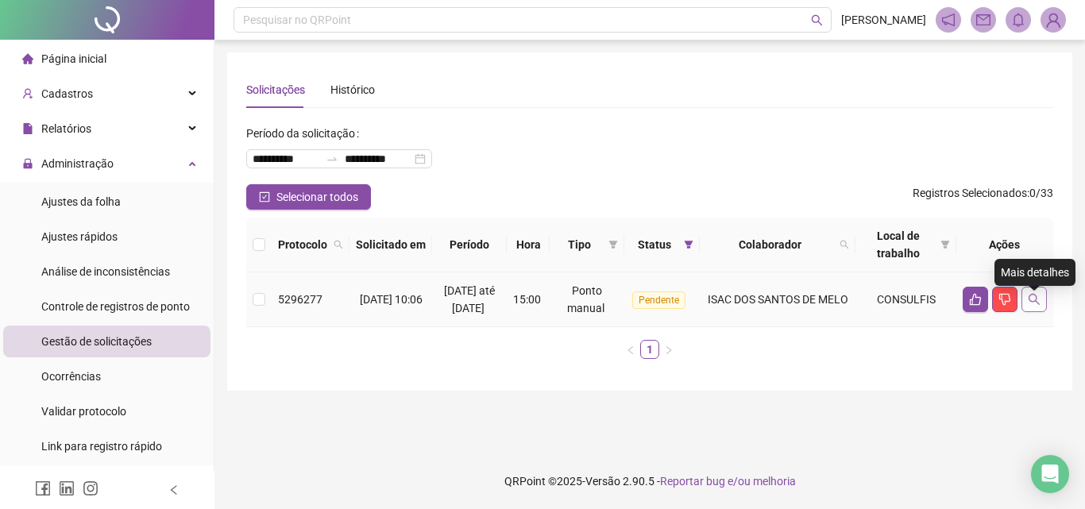
click at [1031, 305] on icon "search" at bounding box center [1034, 299] width 11 height 11
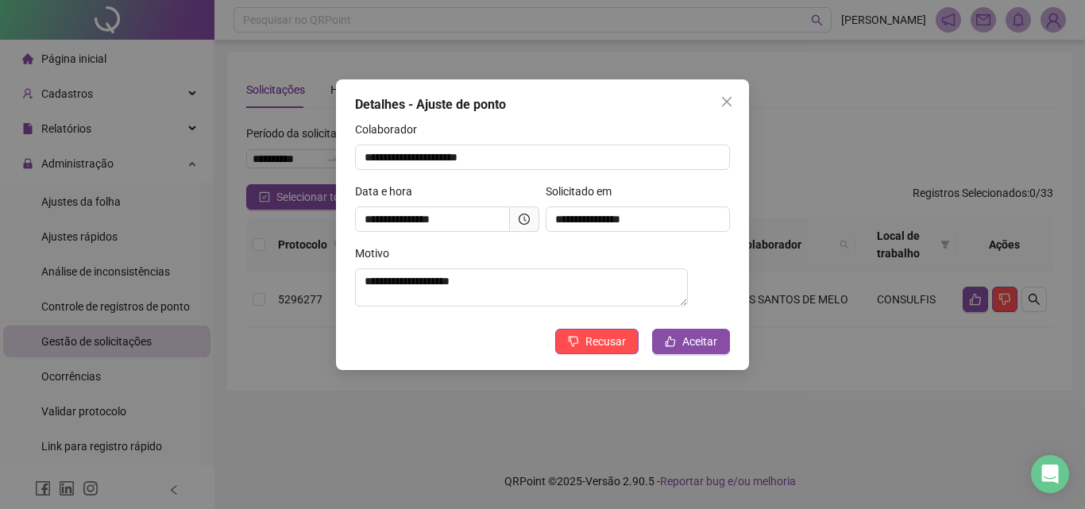
click at [725, 90] on button "Close" at bounding box center [726, 101] width 25 height 25
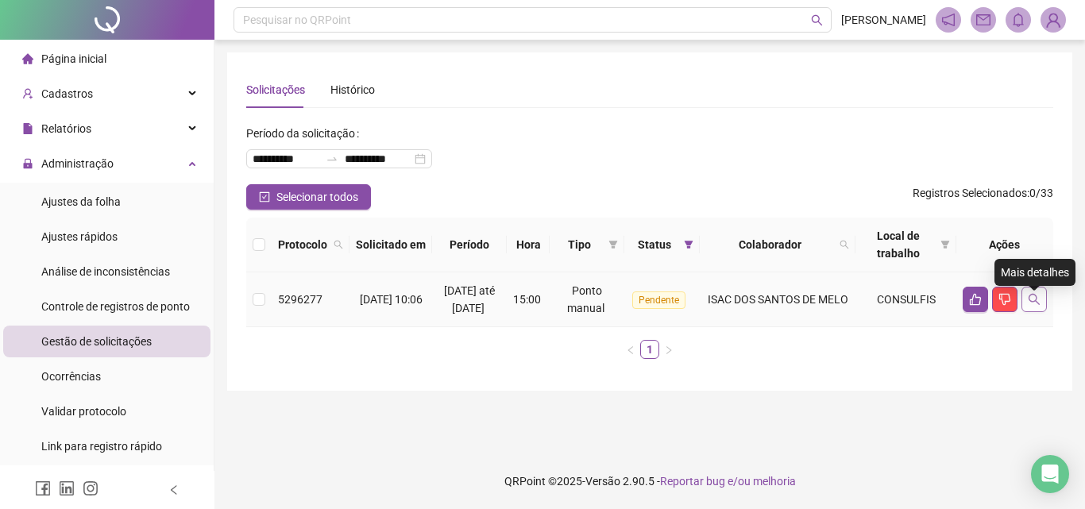
click at [1031, 306] on icon "search" at bounding box center [1034, 299] width 13 height 13
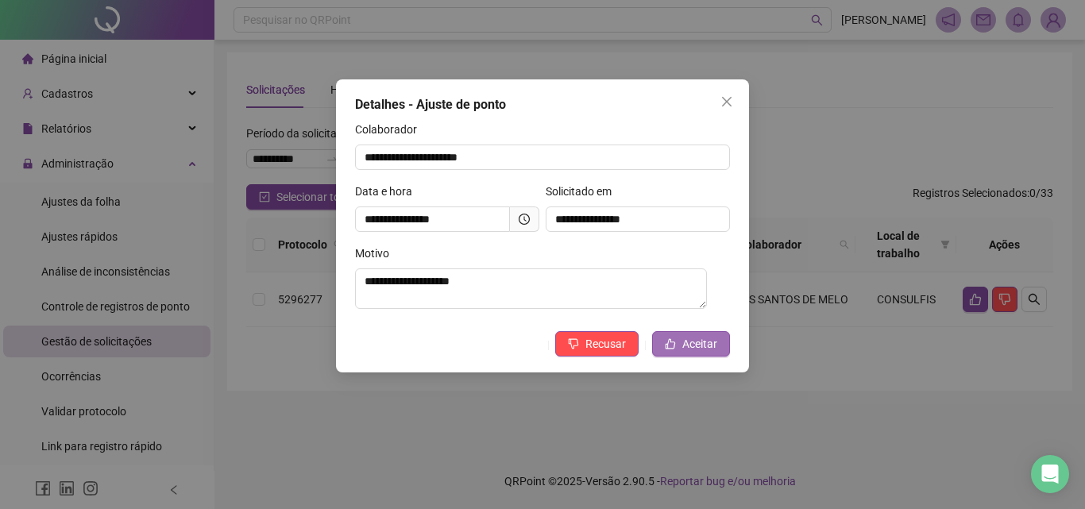
click at [695, 343] on span "Aceitar" at bounding box center [699, 343] width 35 height 17
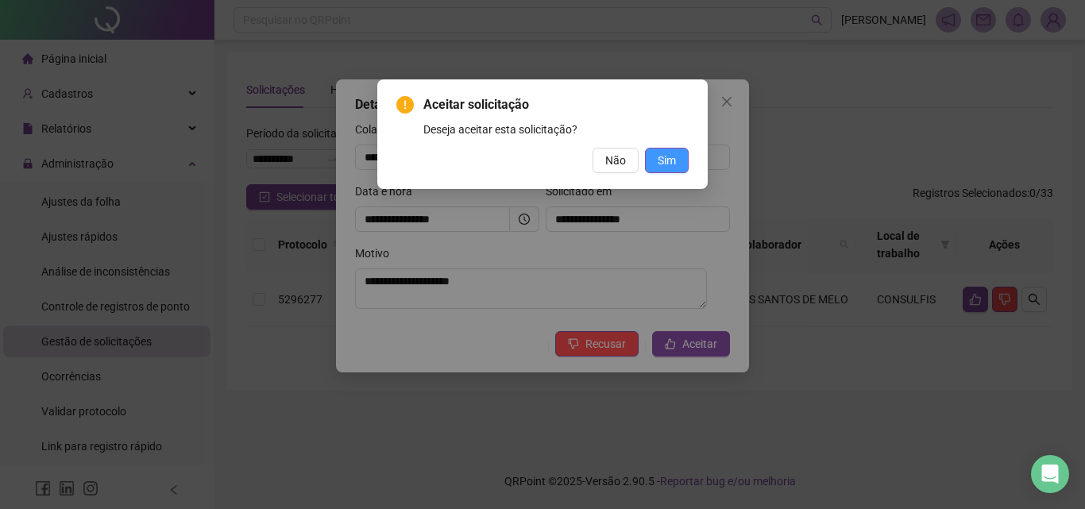
click at [675, 166] on span "Sim" at bounding box center [667, 160] width 18 height 17
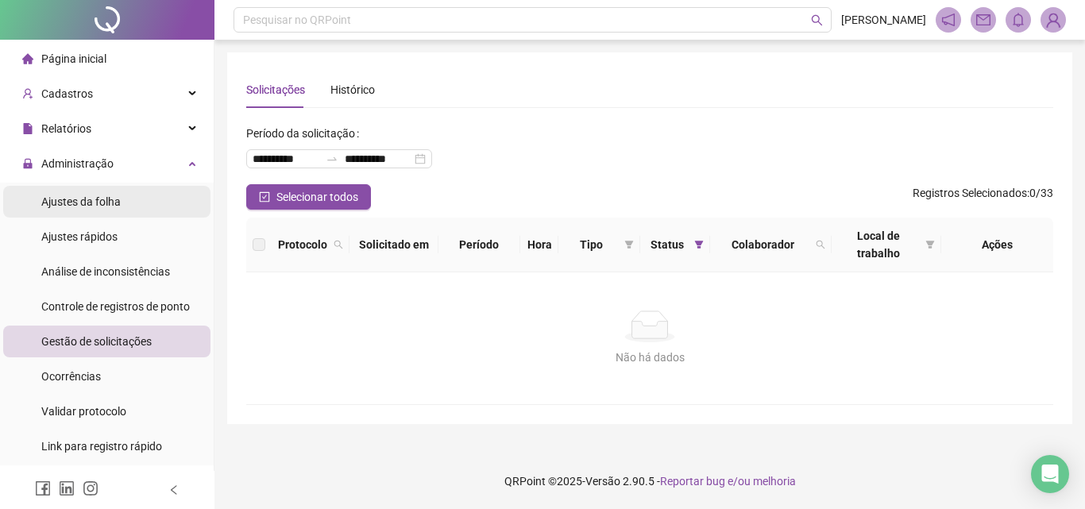
click at [114, 207] on span "Ajustes da folha" at bounding box center [80, 201] width 79 height 13
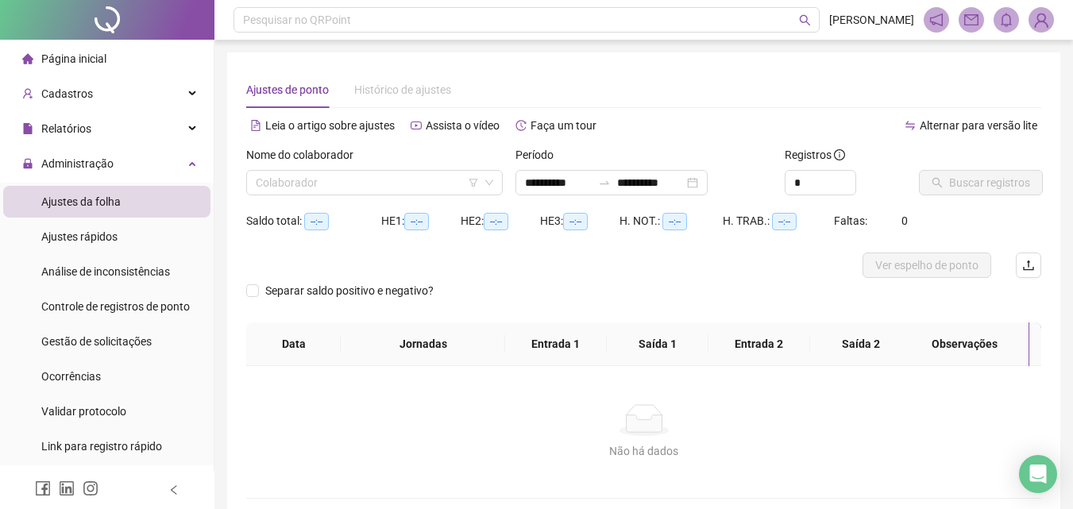
type input "**********"
click at [606, 87] on div "Ajustes de ponto Histórico de ajustes" at bounding box center [643, 89] width 795 height 37
click at [352, 180] on input "search" at bounding box center [367, 183] width 223 height 24
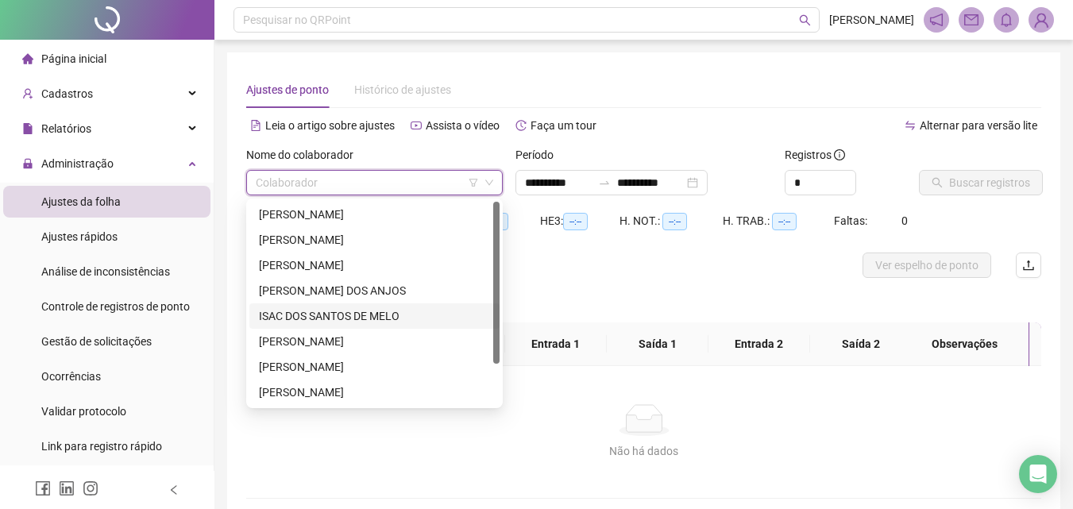
click at [284, 319] on div "ISAC DOS SANTOS DE MELO" at bounding box center [374, 315] width 231 height 17
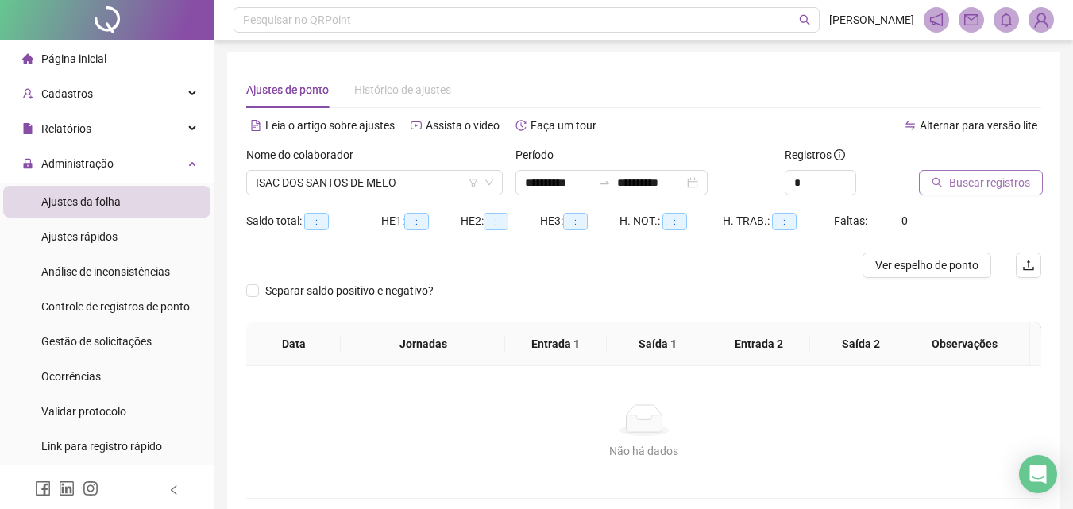
click at [989, 183] on span "Buscar registros" at bounding box center [989, 182] width 81 height 17
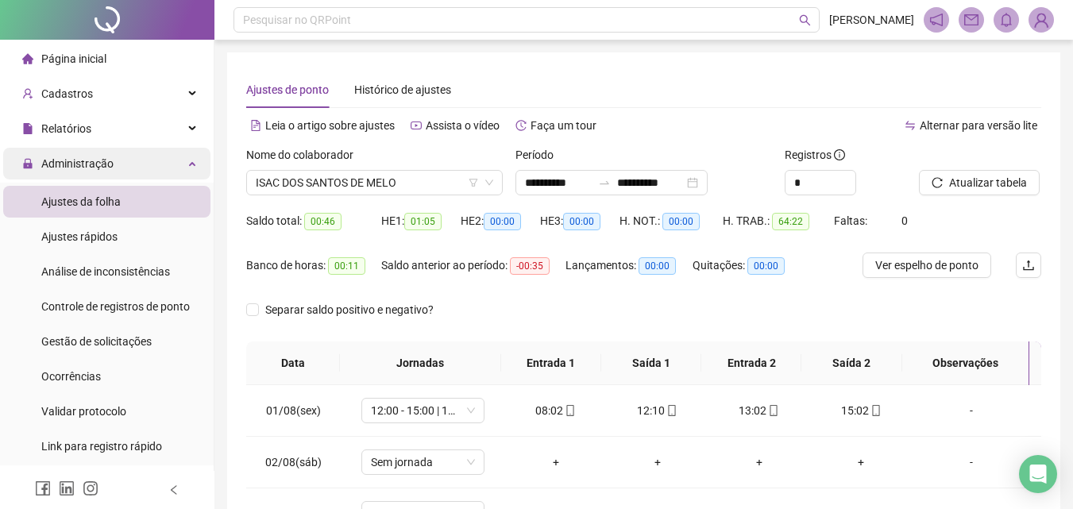
click at [99, 166] on span "Administração" at bounding box center [77, 163] width 72 height 13
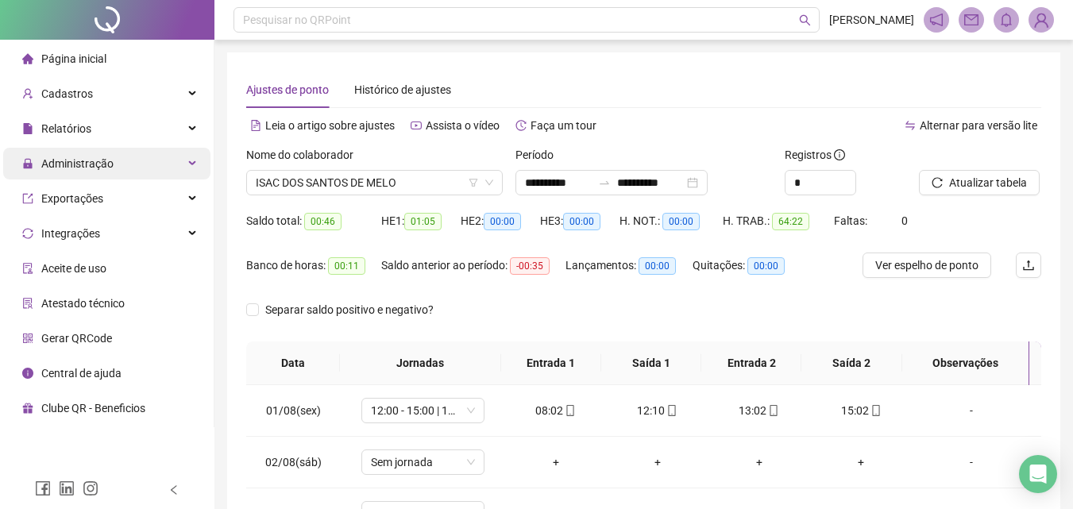
click at [99, 166] on span "Administração" at bounding box center [77, 163] width 72 height 13
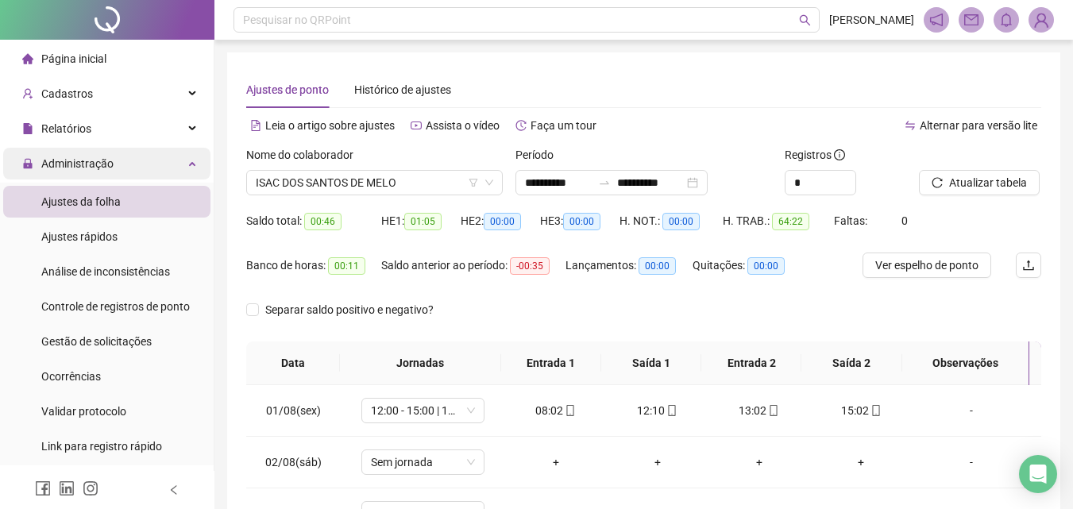
click at [68, 161] on span "Administração" at bounding box center [77, 163] width 72 height 13
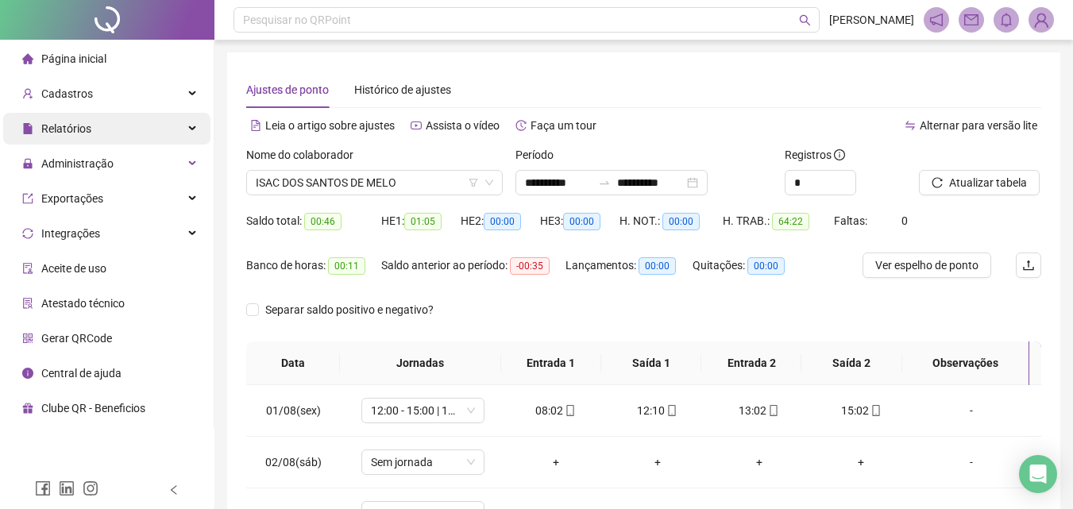
click at [85, 122] on span "Relatórios" at bounding box center [66, 128] width 50 height 13
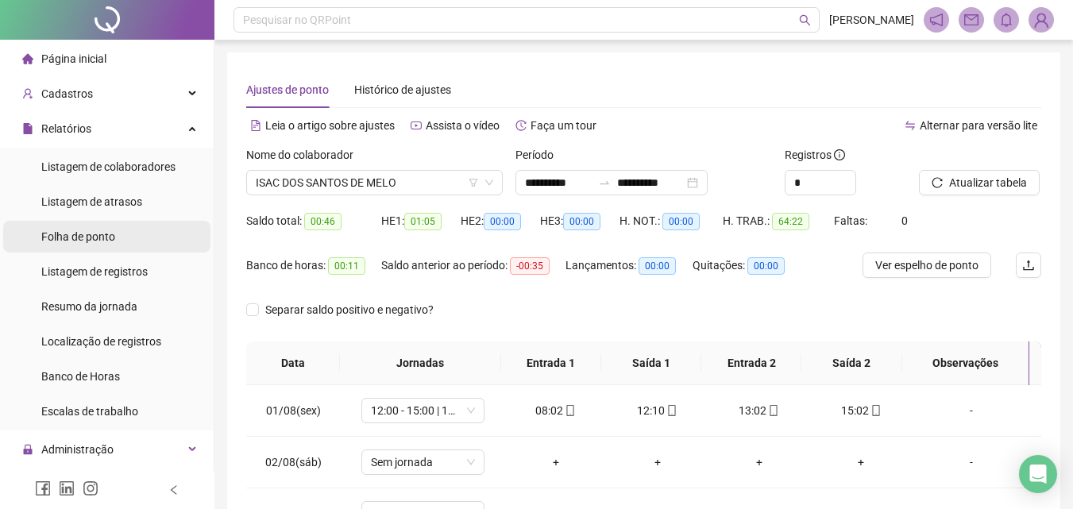
click at [95, 234] on span "Folha de ponto" at bounding box center [78, 236] width 74 height 13
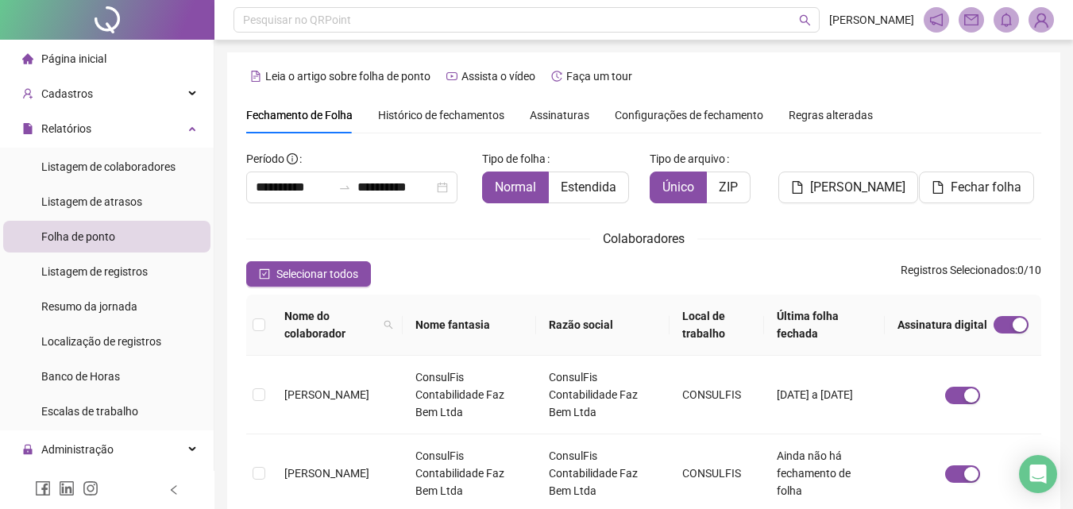
scroll to position [71, 0]
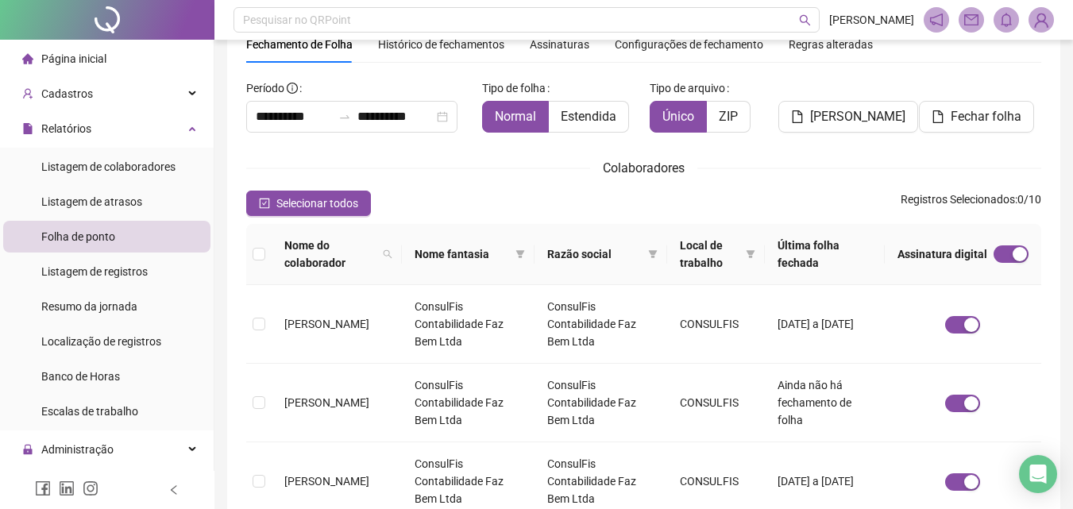
click at [265, 259] on th at bounding box center [258, 254] width 25 height 61
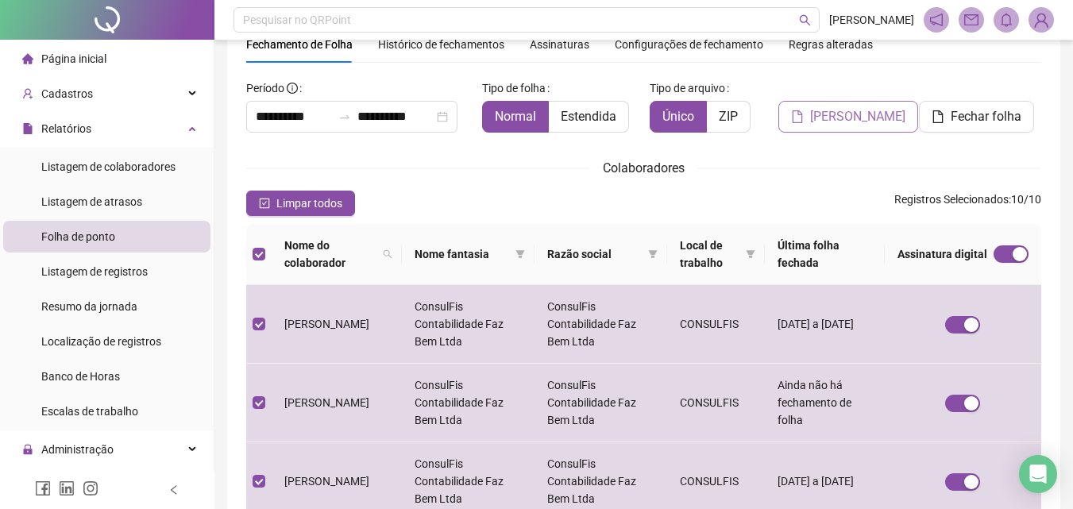
click at [852, 102] on button "[PERSON_NAME]" at bounding box center [848, 117] width 140 height 32
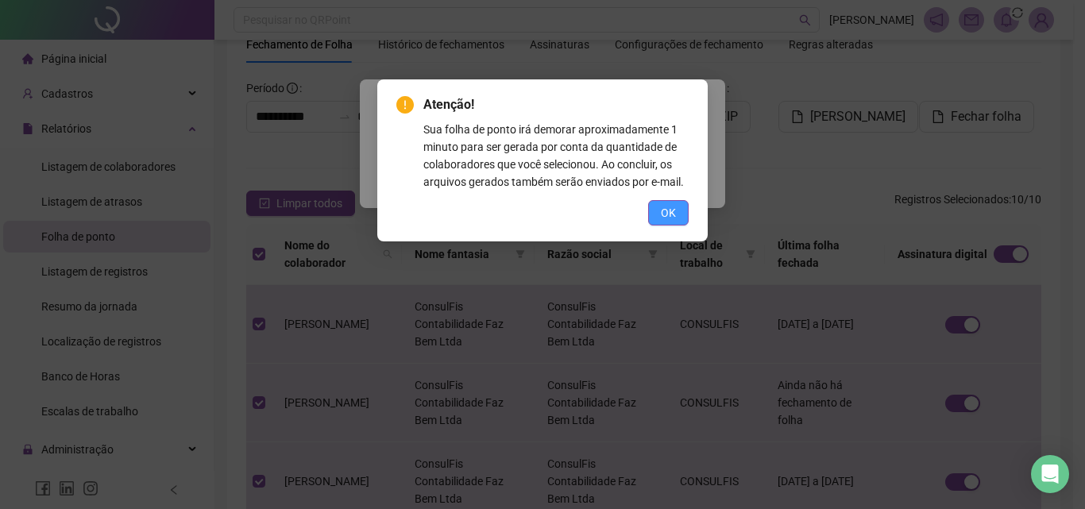
click at [670, 212] on span "OK" at bounding box center [668, 212] width 15 height 17
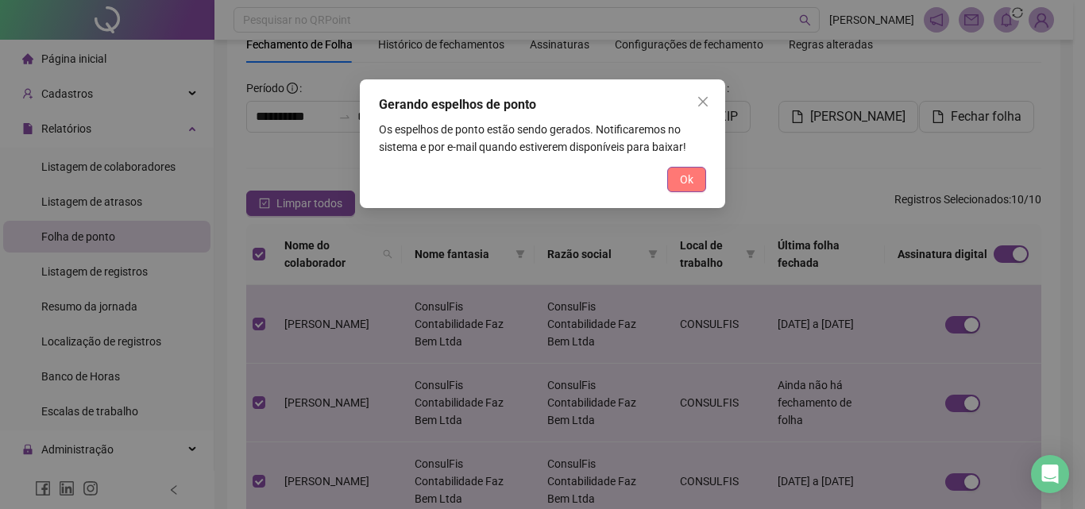
click at [698, 183] on button "Ok" at bounding box center [686, 179] width 39 height 25
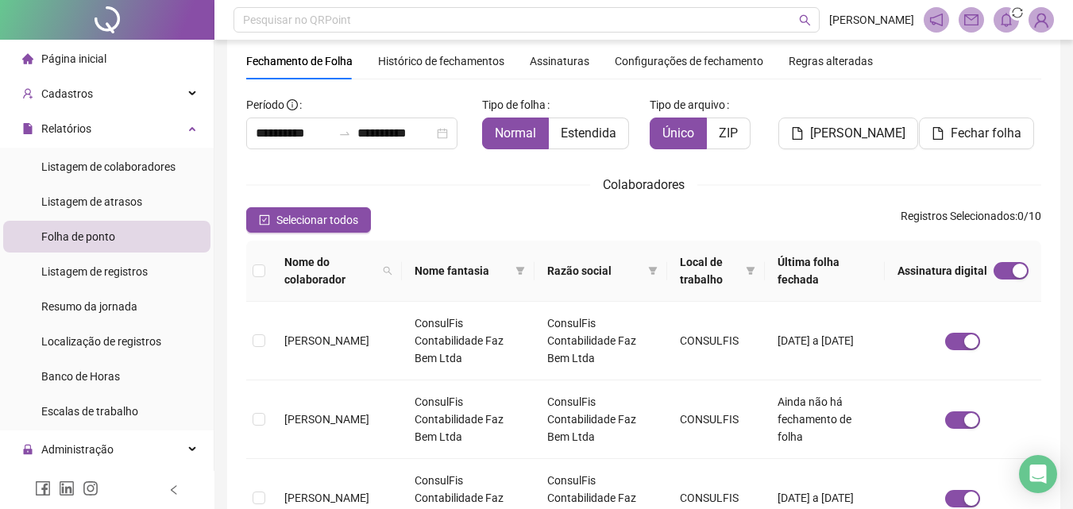
scroll to position [0, 0]
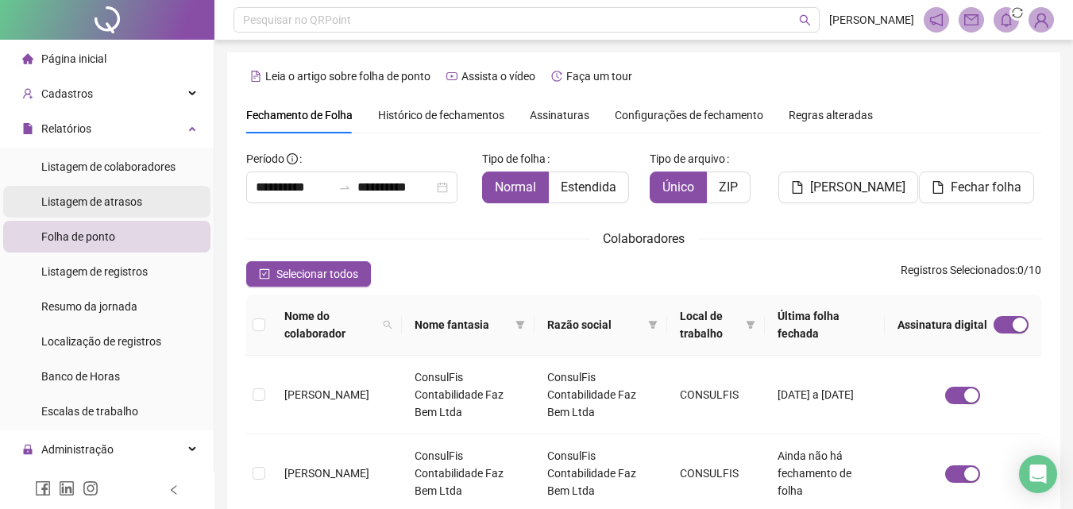
click at [110, 191] on div "Listagem de atrasos" at bounding box center [91, 202] width 101 height 32
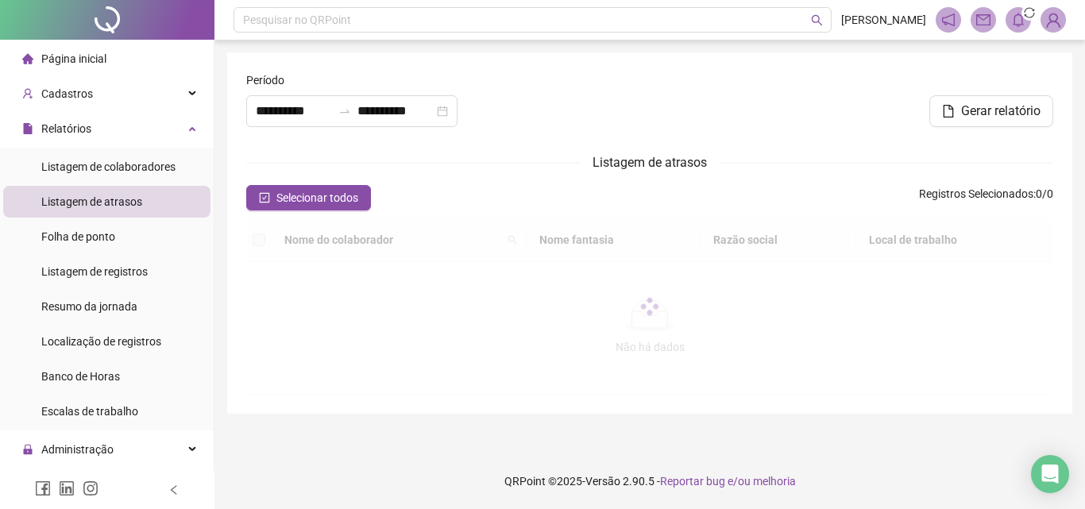
type input "**********"
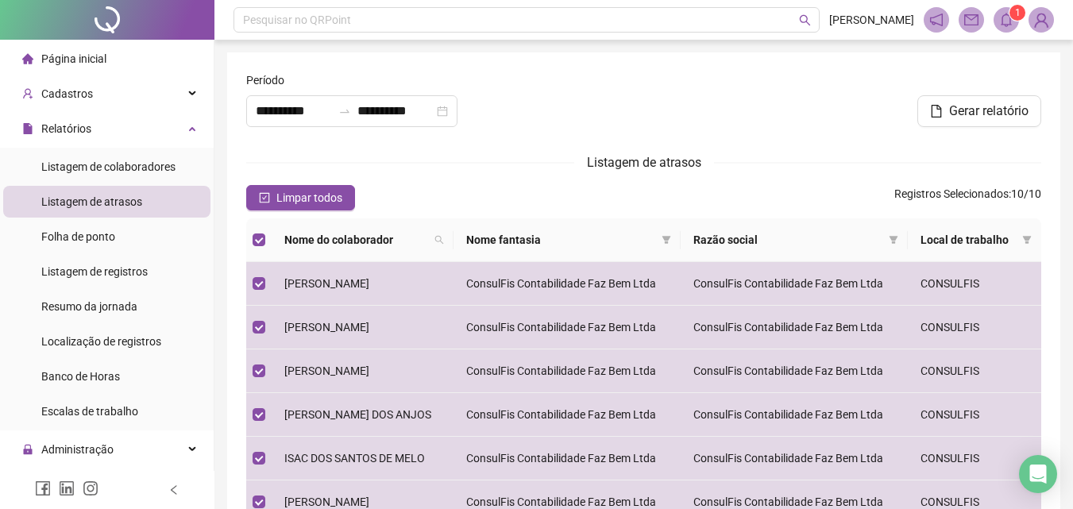
click at [1000, 26] on icon "bell" at bounding box center [1006, 20] width 14 height 14
click at [874, 156] on div "Listagem de atrasos" at bounding box center [643, 163] width 795 height 20
click at [1015, 10] on span "1" at bounding box center [1018, 12] width 6 height 11
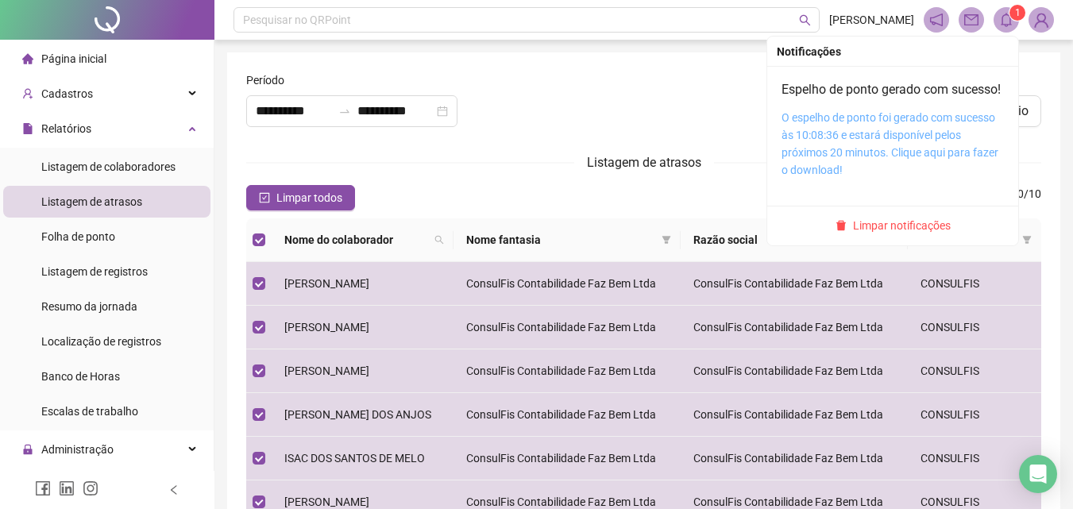
click at [871, 138] on link "O espelho de ponto foi gerado com sucesso às 10:08:36 e estará disponível pelos…" at bounding box center [890, 143] width 217 height 65
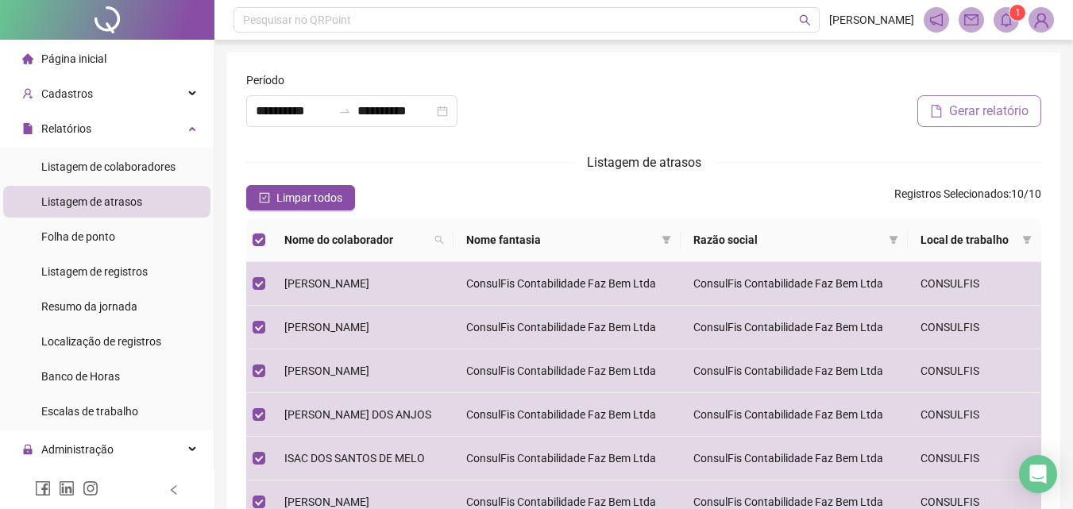
click at [1010, 114] on span "Gerar relatório" at bounding box center [988, 111] width 79 height 19
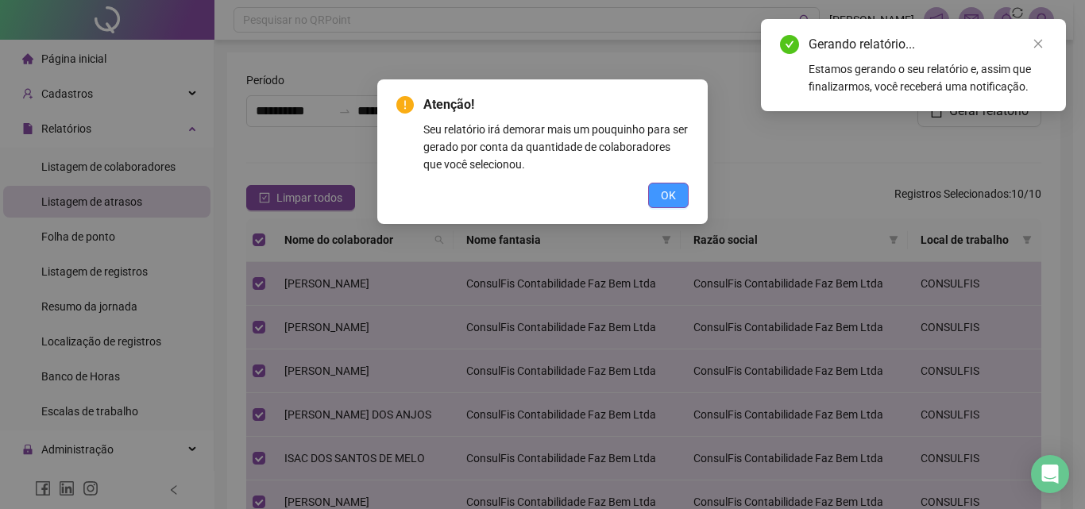
click at [678, 195] on button "OK" at bounding box center [668, 195] width 41 height 25
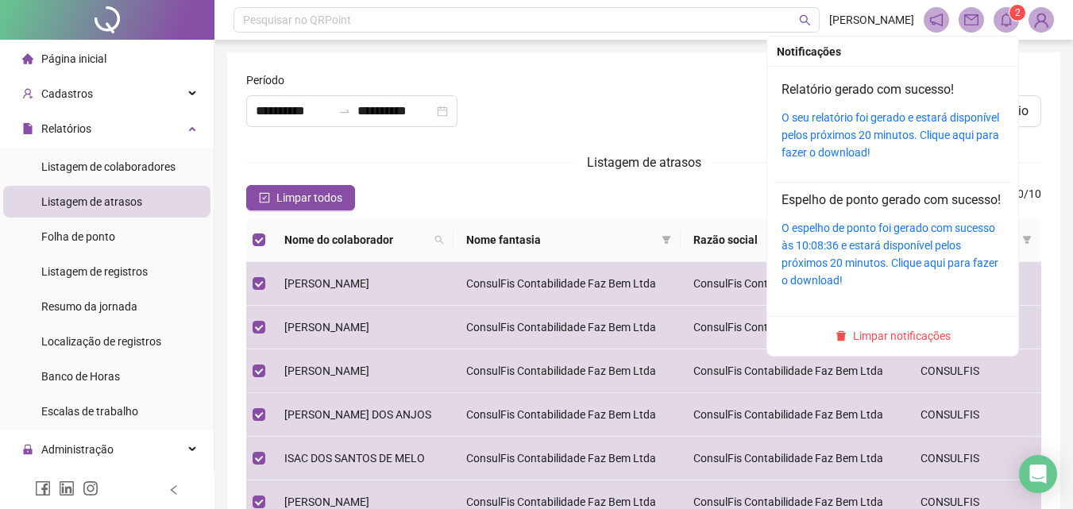
click at [1001, 11] on span at bounding box center [1006, 19] width 25 height 25
click at [904, 113] on link "O seu relatório foi gerado e estará disponível pelos próximos 20 minutos. Cliqu…" at bounding box center [891, 135] width 218 height 48
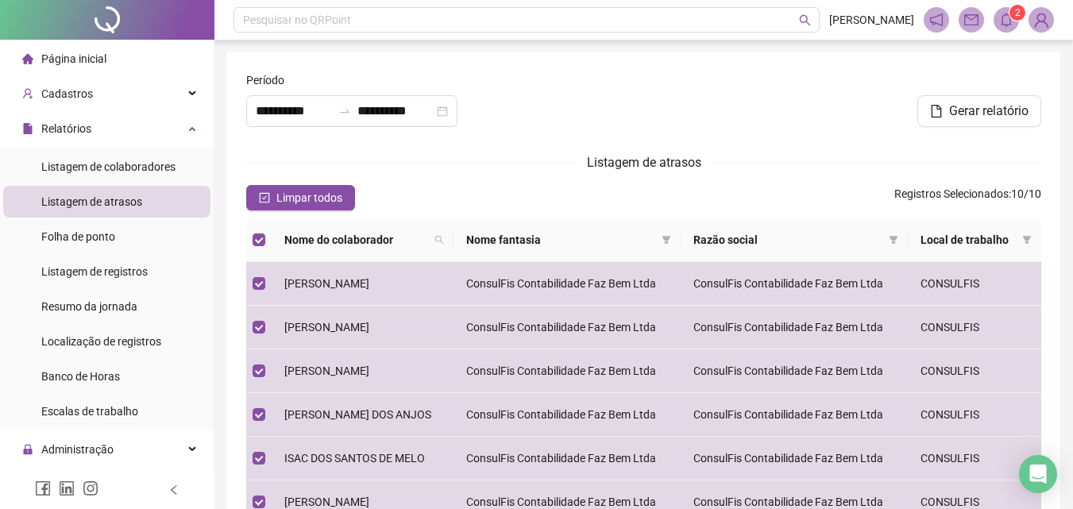
click at [709, 67] on div "**********" at bounding box center [643, 410] width 833 height 717
click at [357, 145] on form "**********" at bounding box center [643, 410] width 795 height 678
